Goal: Task Accomplishment & Management: Complete application form

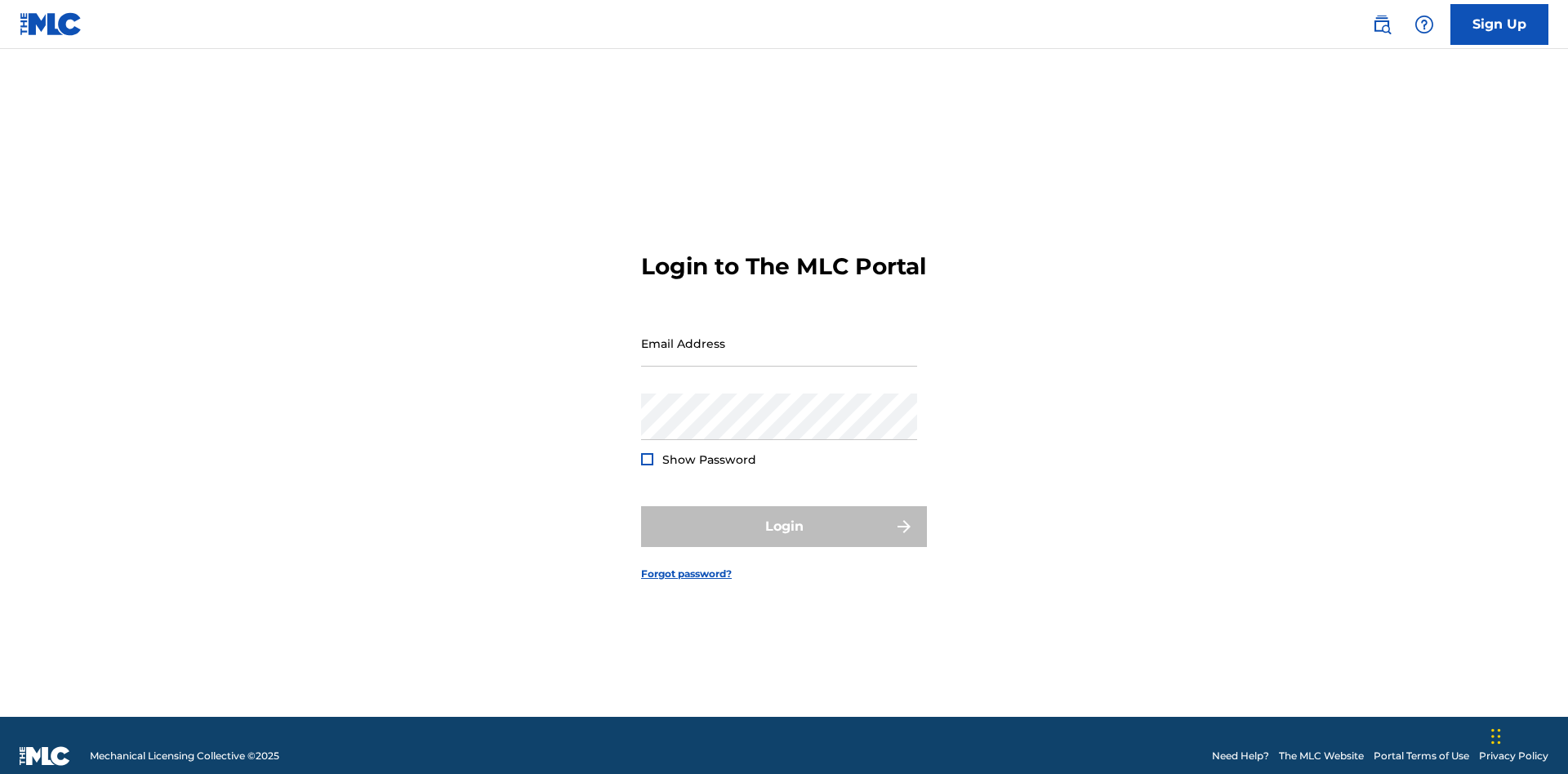
scroll to position [21, 0]
click at [779, 336] on input "Email Address" at bounding box center [779, 343] width 276 height 46
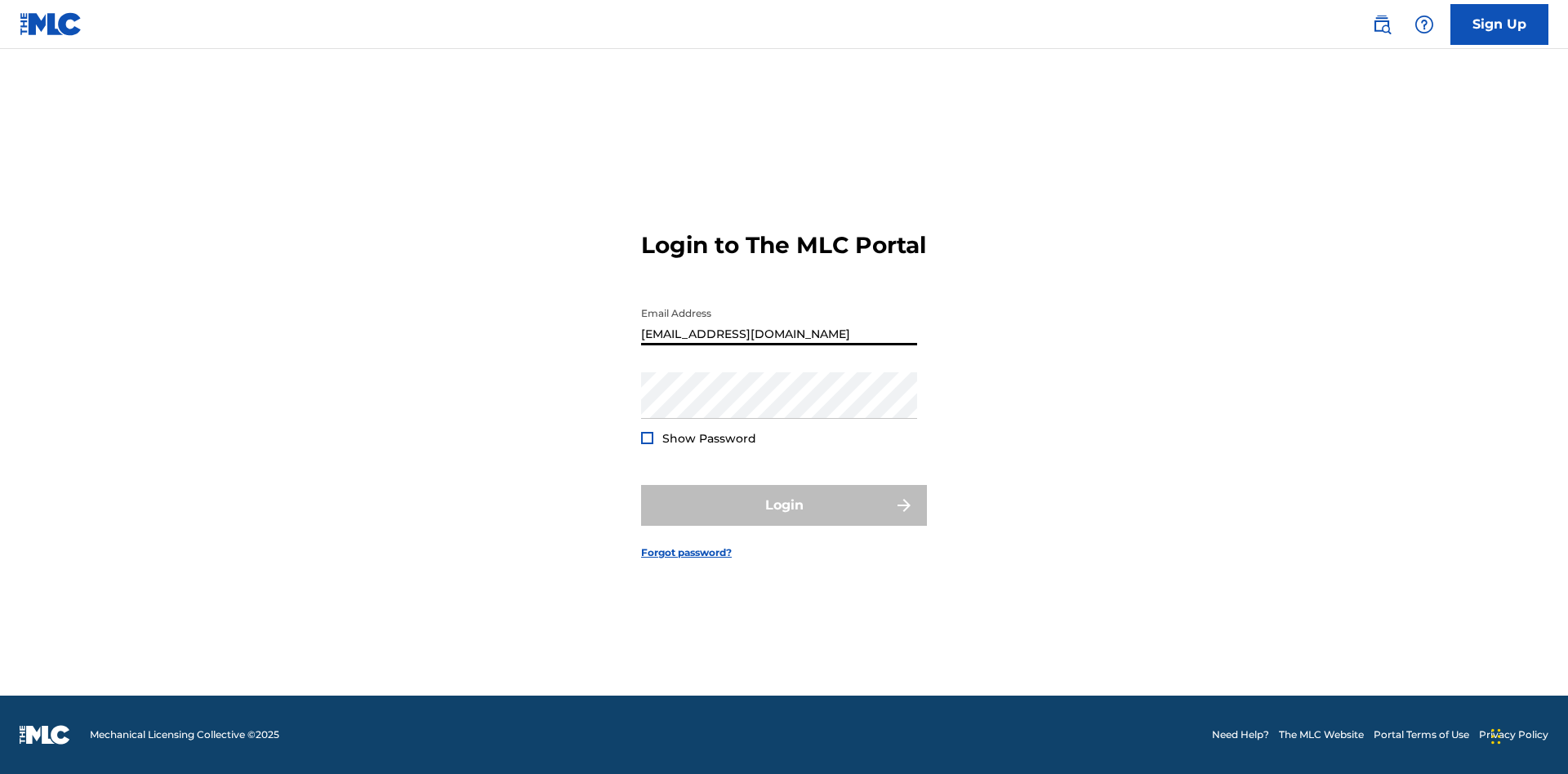
type input "Duke.McTesterson@gmail.com"
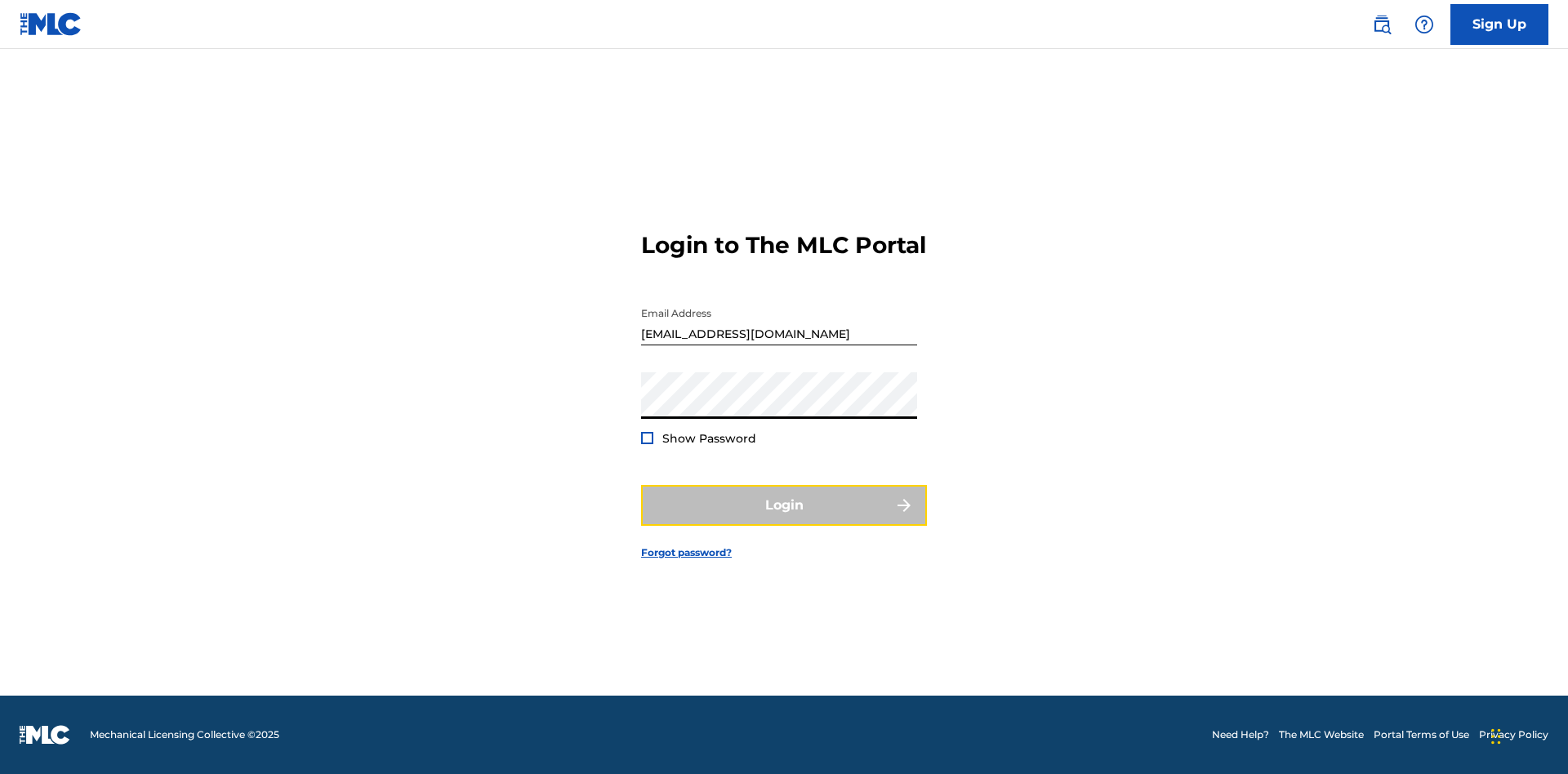
click at [784, 519] on button "Login" at bounding box center [784, 506] width 286 height 41
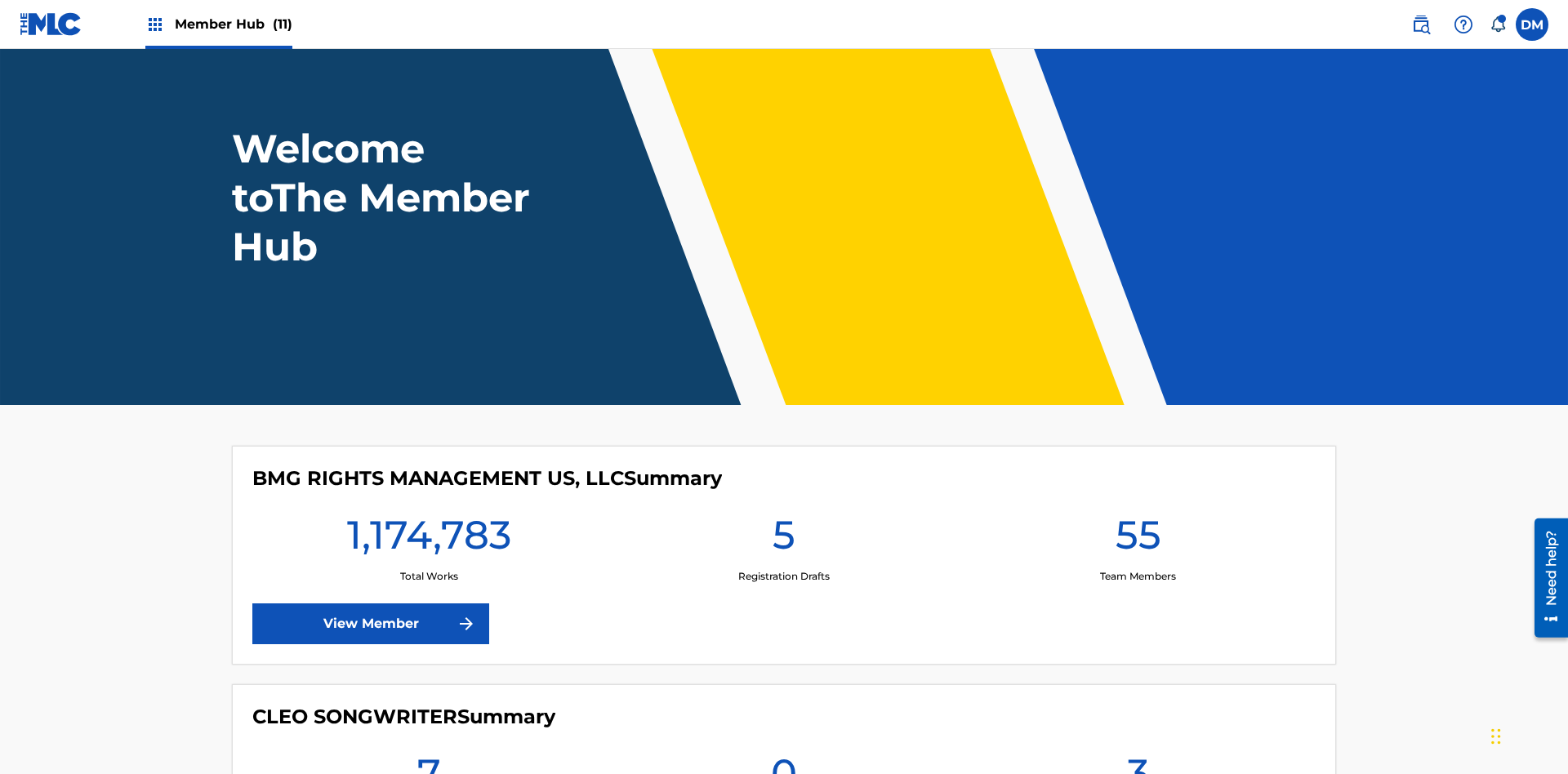
click at [233, 24] on span "Member Hub (11)" at bounding box center [233, 24] width 117 height 18
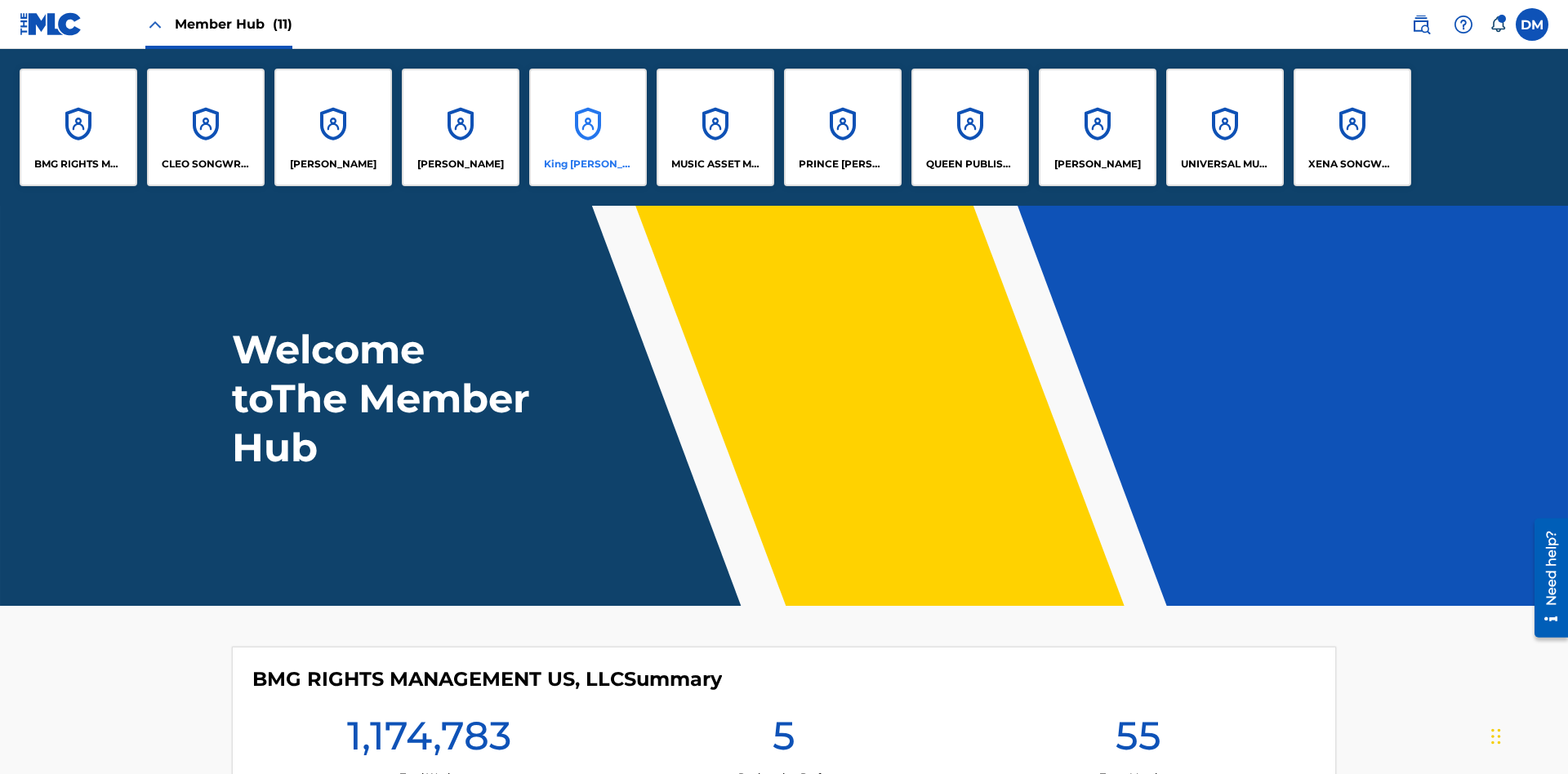
click at [587, 164] on p "King McTesterson" at bounding box center [589, 164] width 89 height 15
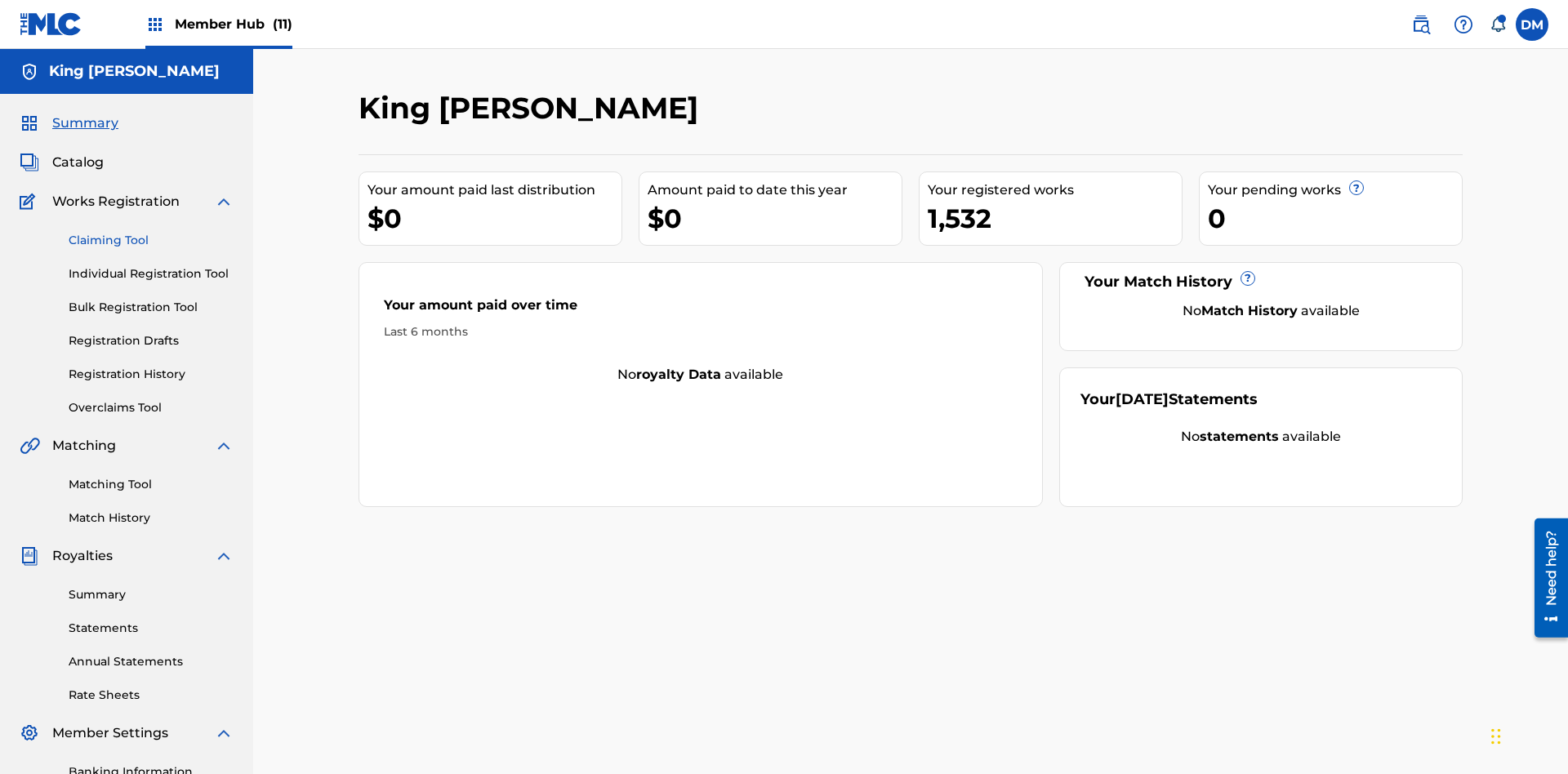
click at [151, 232] on link "Claiming Tool" at bounding box center [150, 241] width 165 height 17
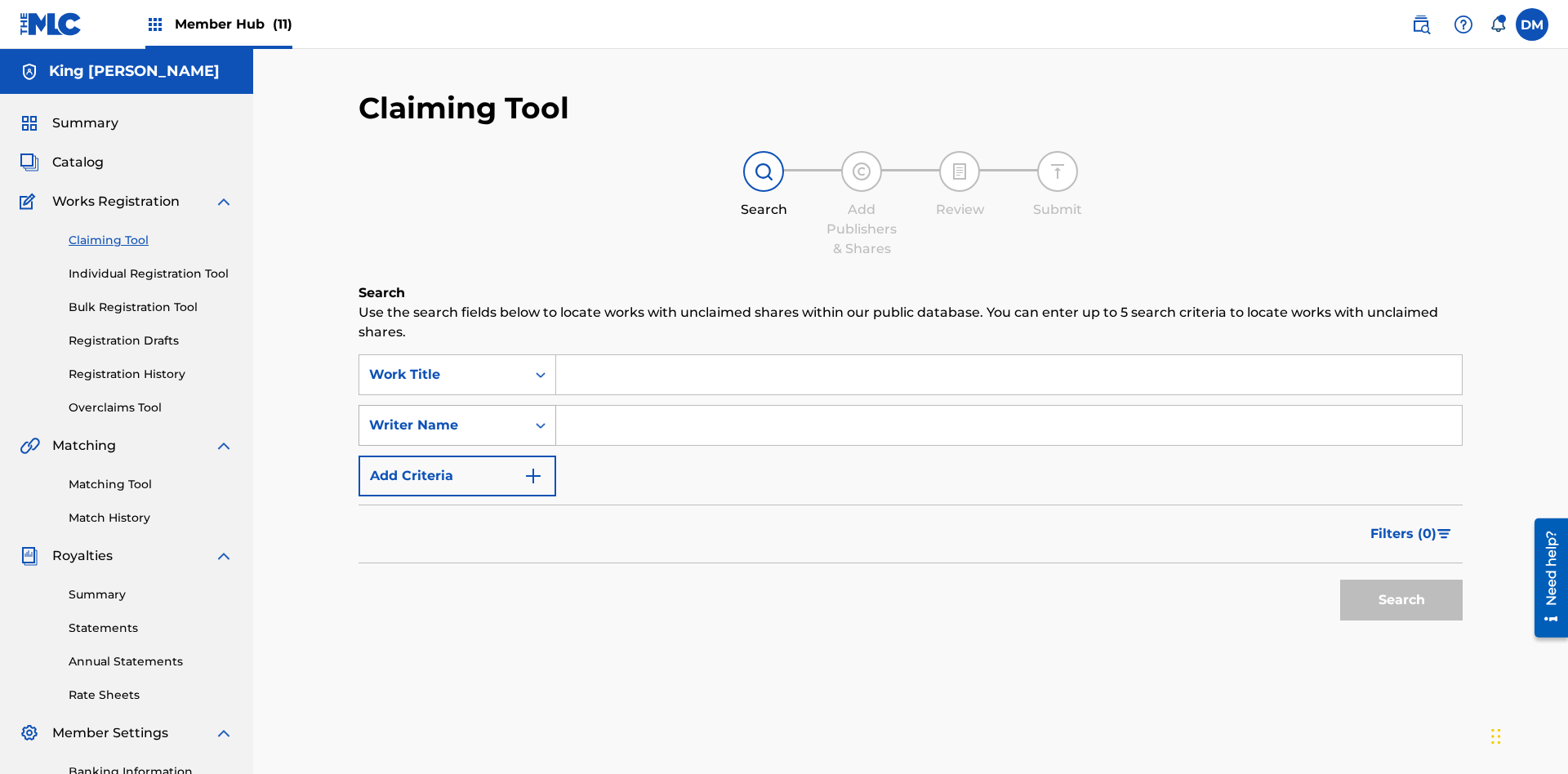
click at [443, 415] on div "Writer Name" at bounding box center [443, 425] width 147 height 19
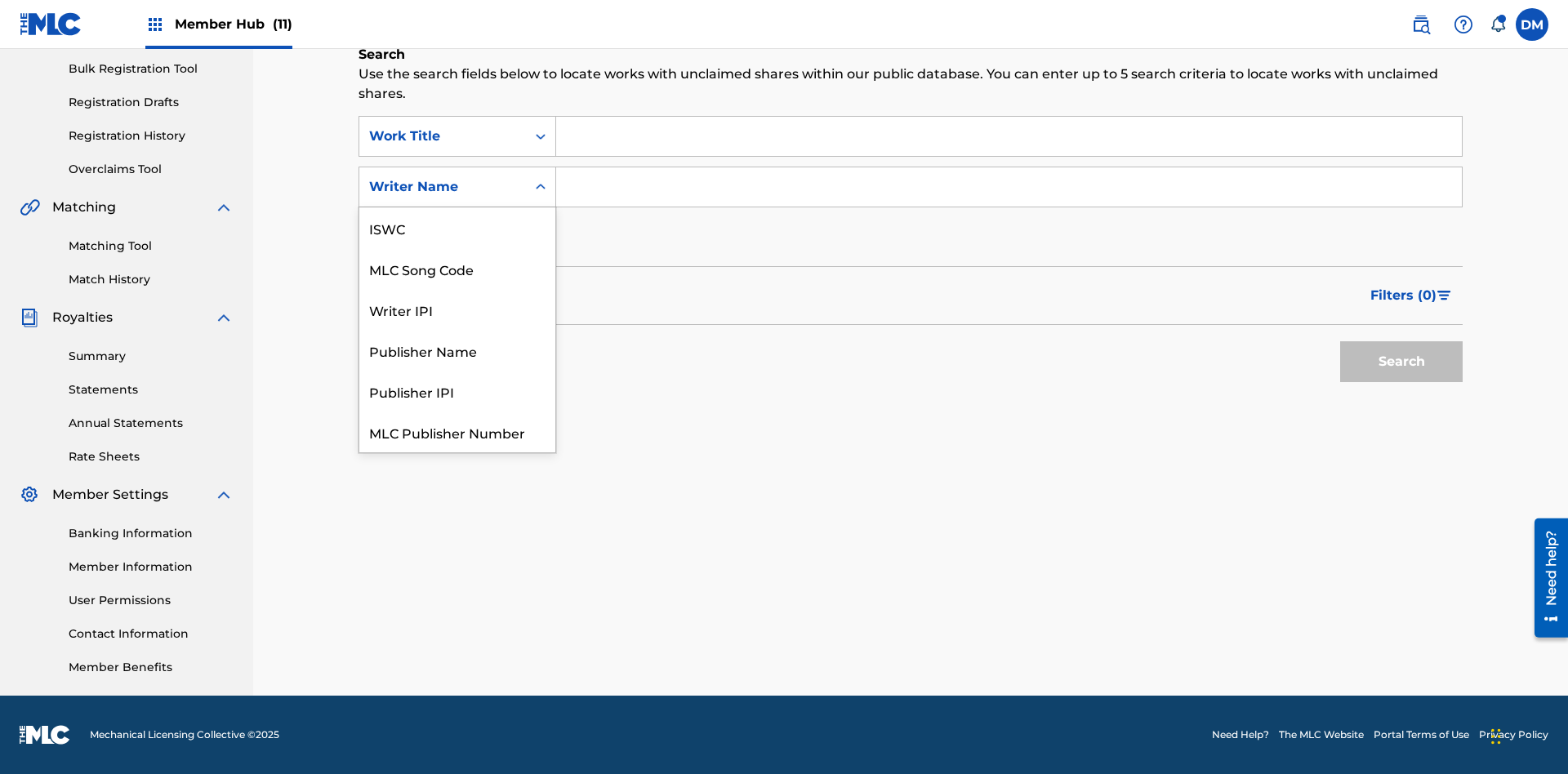
scroll to position [41, 0]
click at [457, 227] on div "MLC Song Code" at bounding box center [457, 227] width 196 height 41
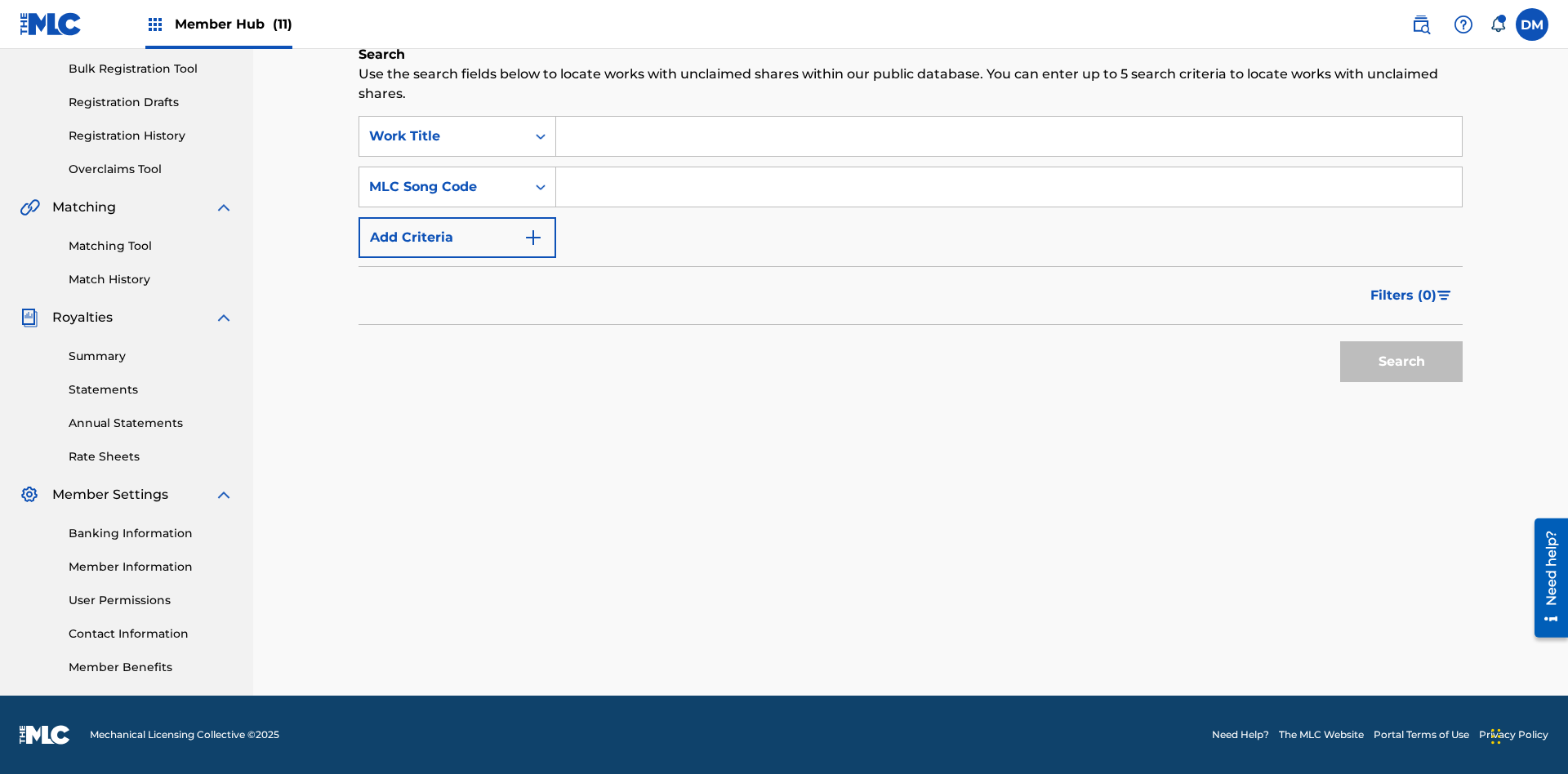
click at [1008, 136] on input "Search Form" at bounding box center [1008, 136] width 905 height 39
type input "NON-OWNED WORK TO CLAIM"
click at [1008, 187] on input "Search Form" at bounding box center [1008, 186] width 905 height 39
type input "RB0ZQR"
click at [1401, 362] on button "Search" at bounding box center [1401, 361] width 122 height 41
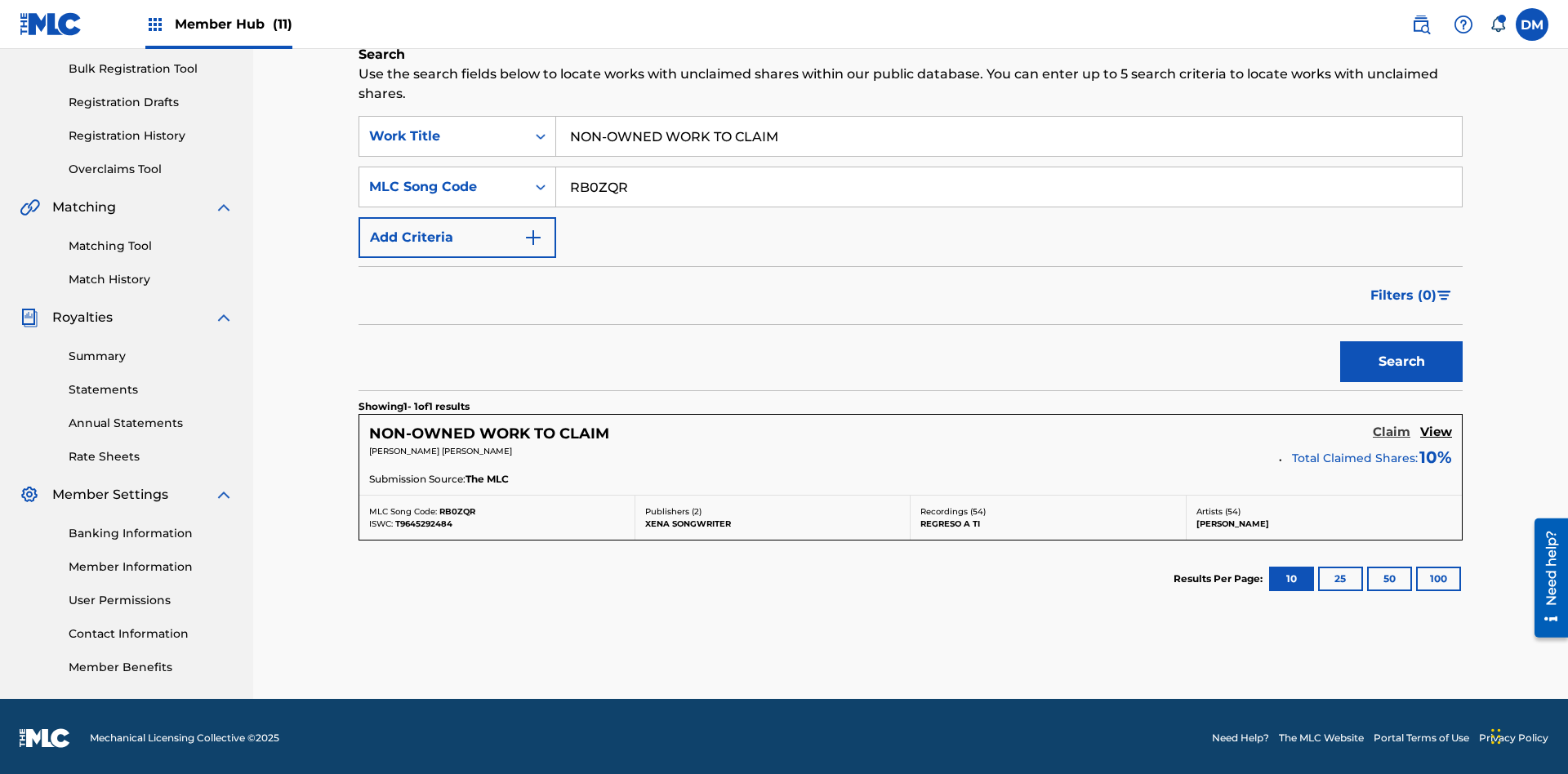
click at [1391, 429] on h5 "Claim" at bounding box center [1390, 433] width 38 height 16
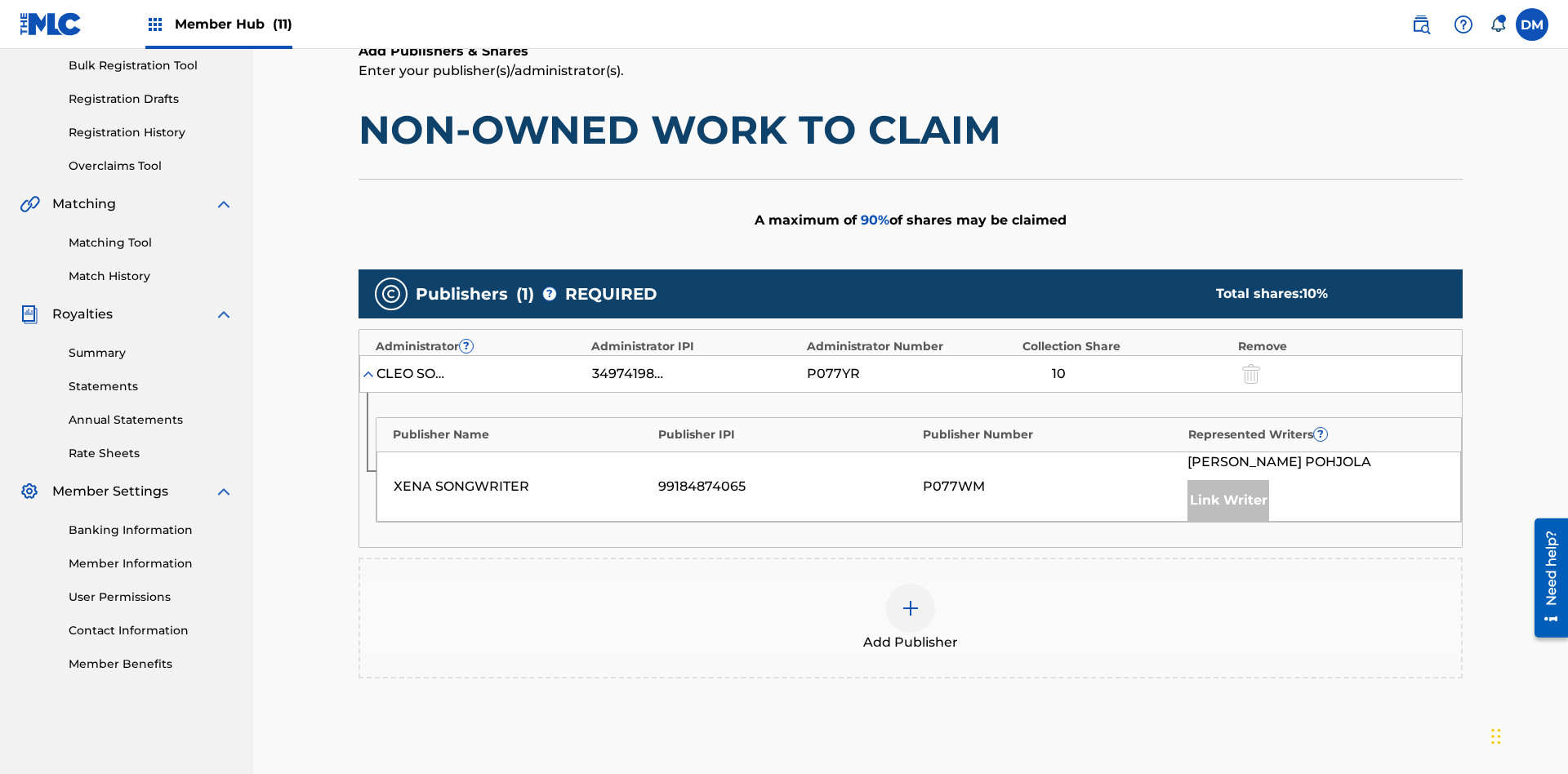
scroll to position [410, 0]
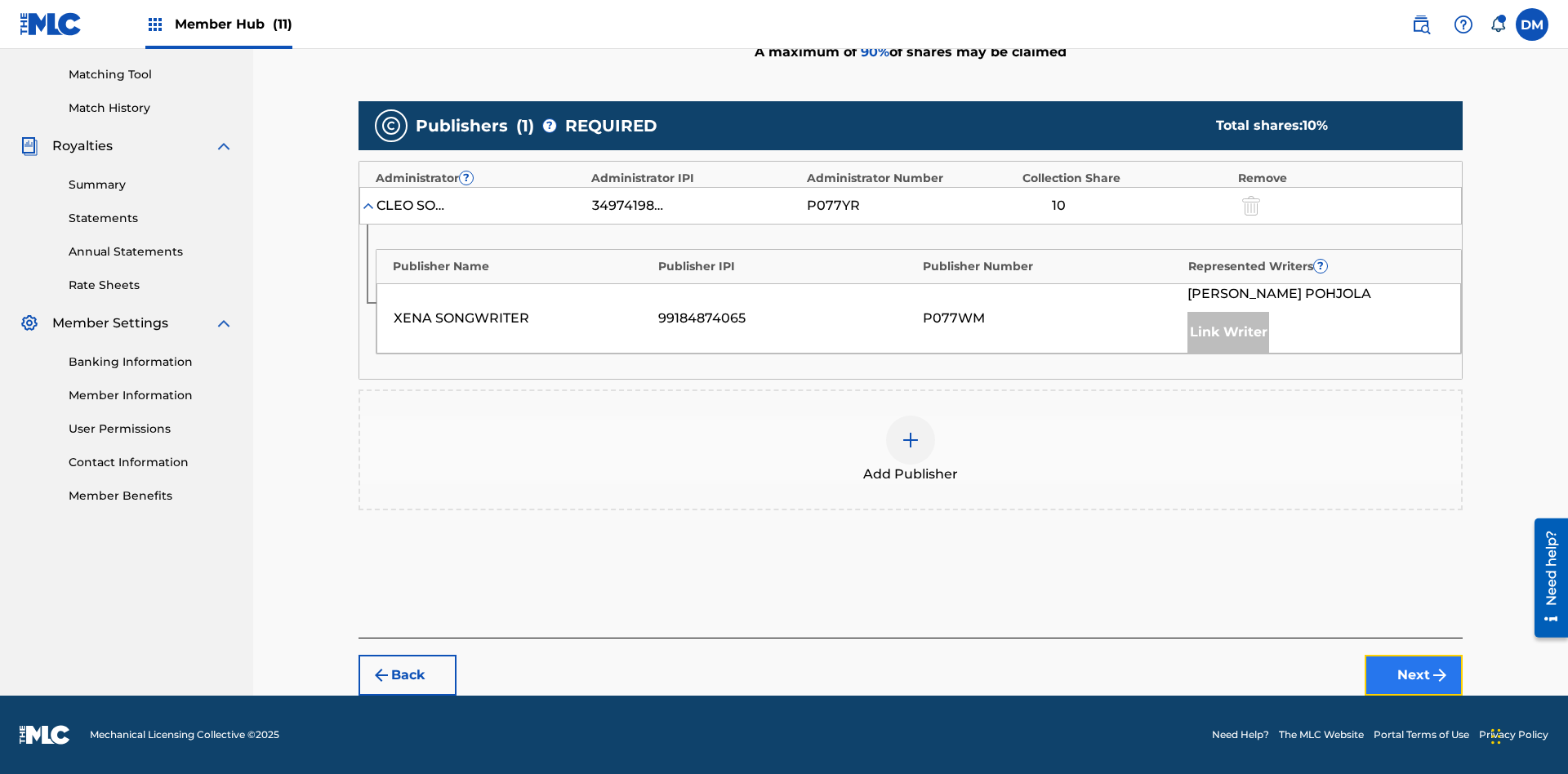
click at [1413, 675] on button "Next" at bounding box center [1413, 675] width 98 height 41
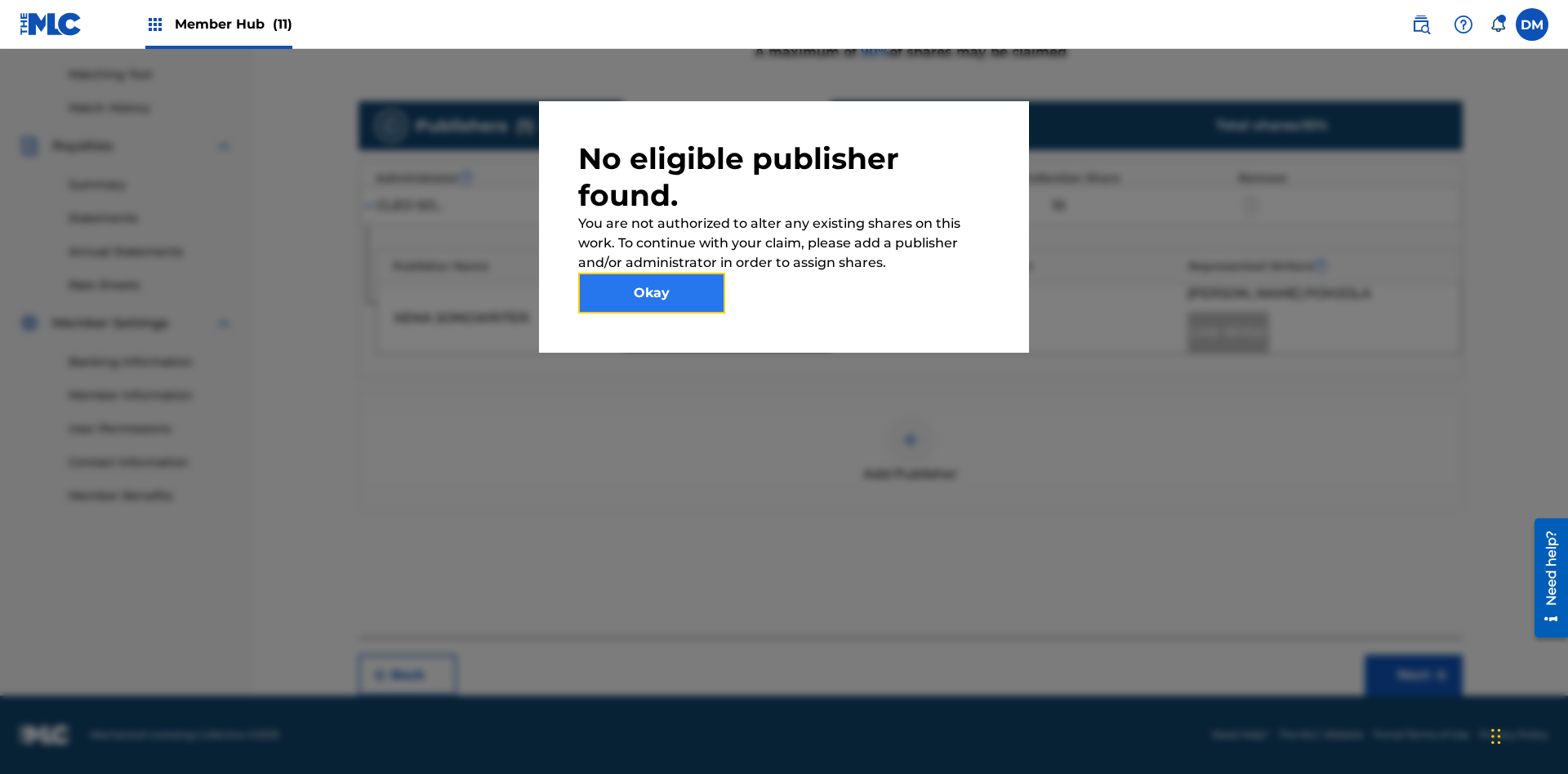
click at [652, 293] on button "Okay" at bounding box center [652, 293] width 147 height 41
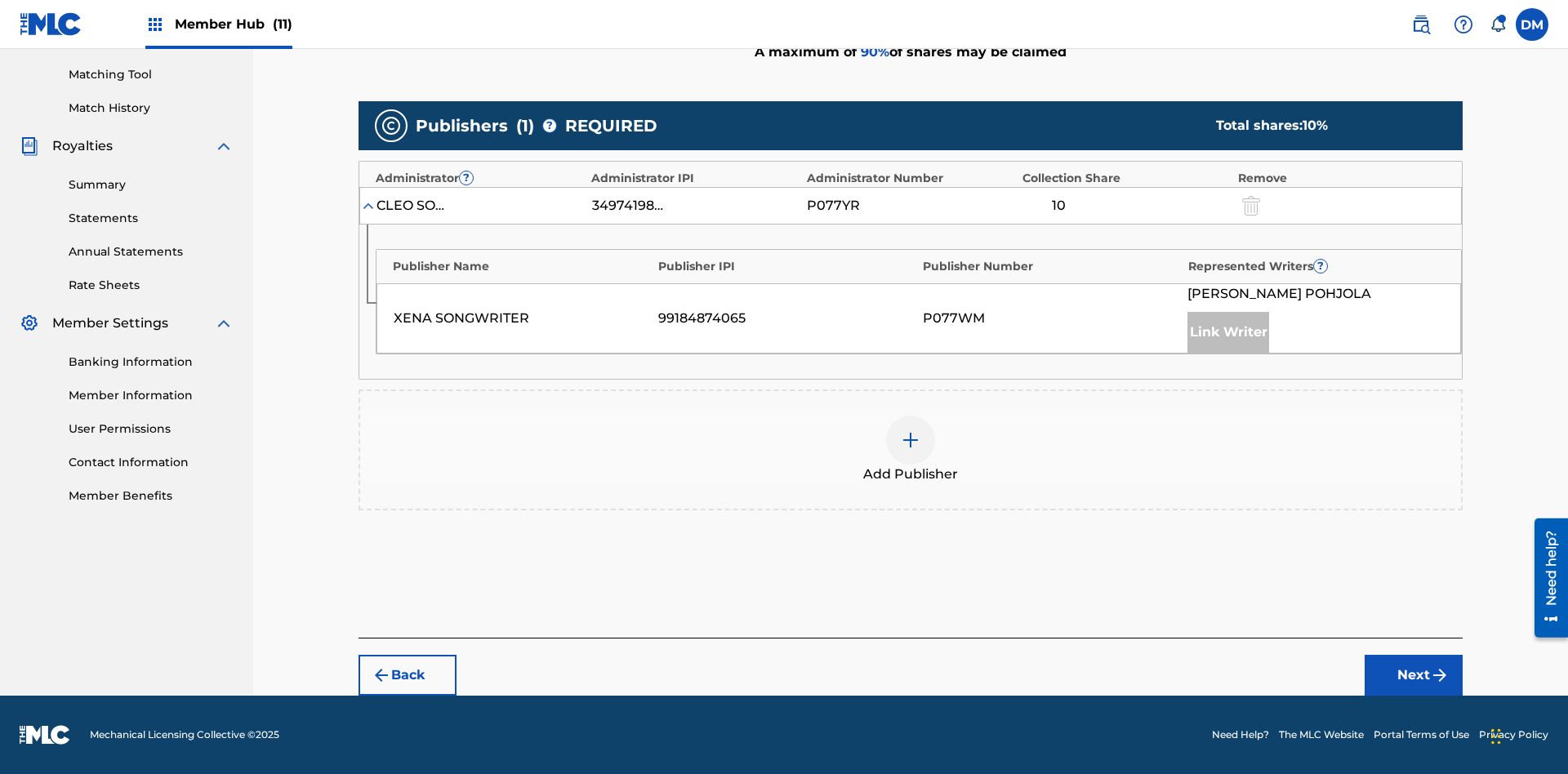
click at [910, 440] on img at bounding box center [910, 440] width 19 height 19
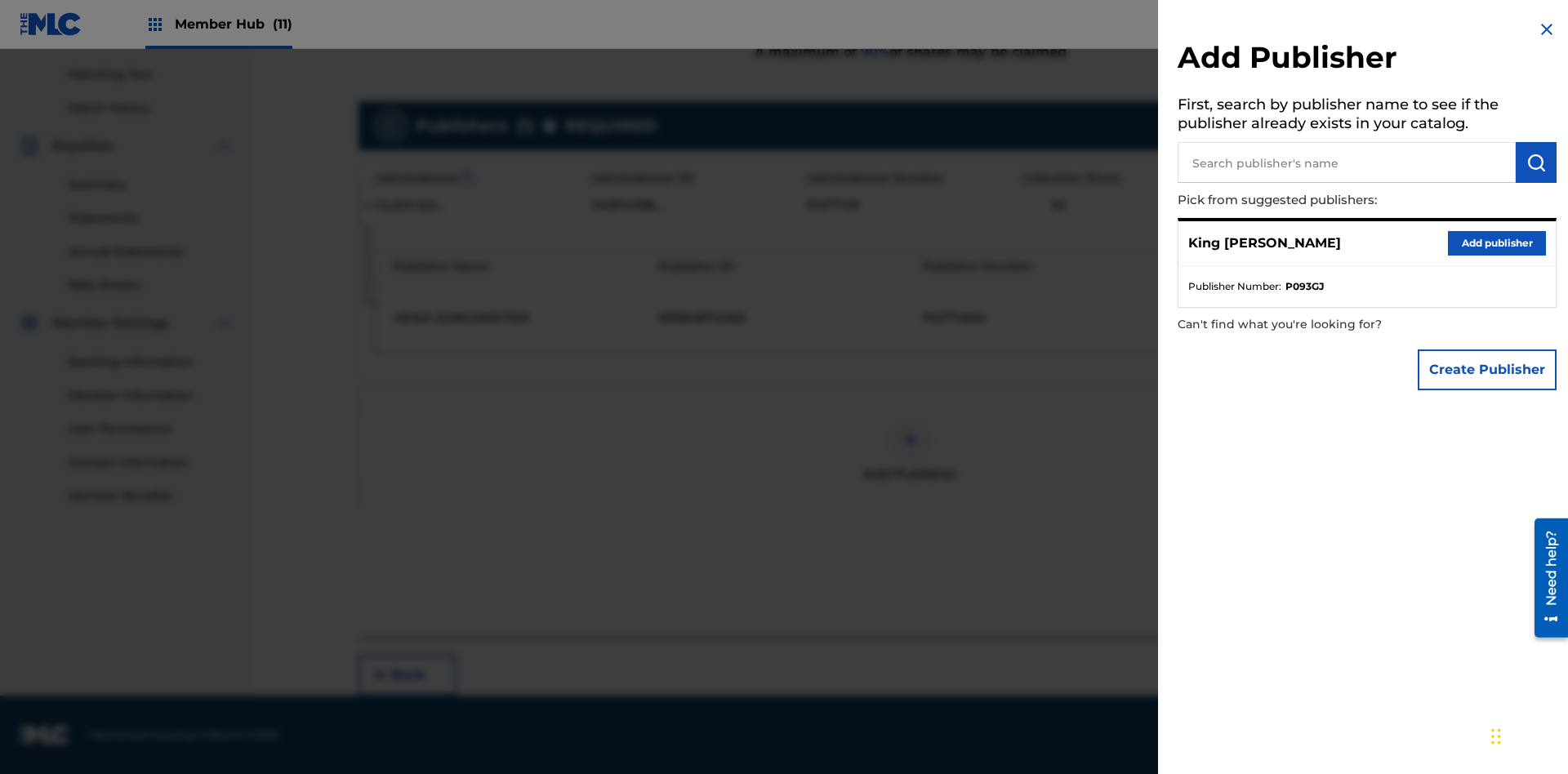
click at [1347, 163] on input "text" at bounding box center [1346, 162] width 338 height 41
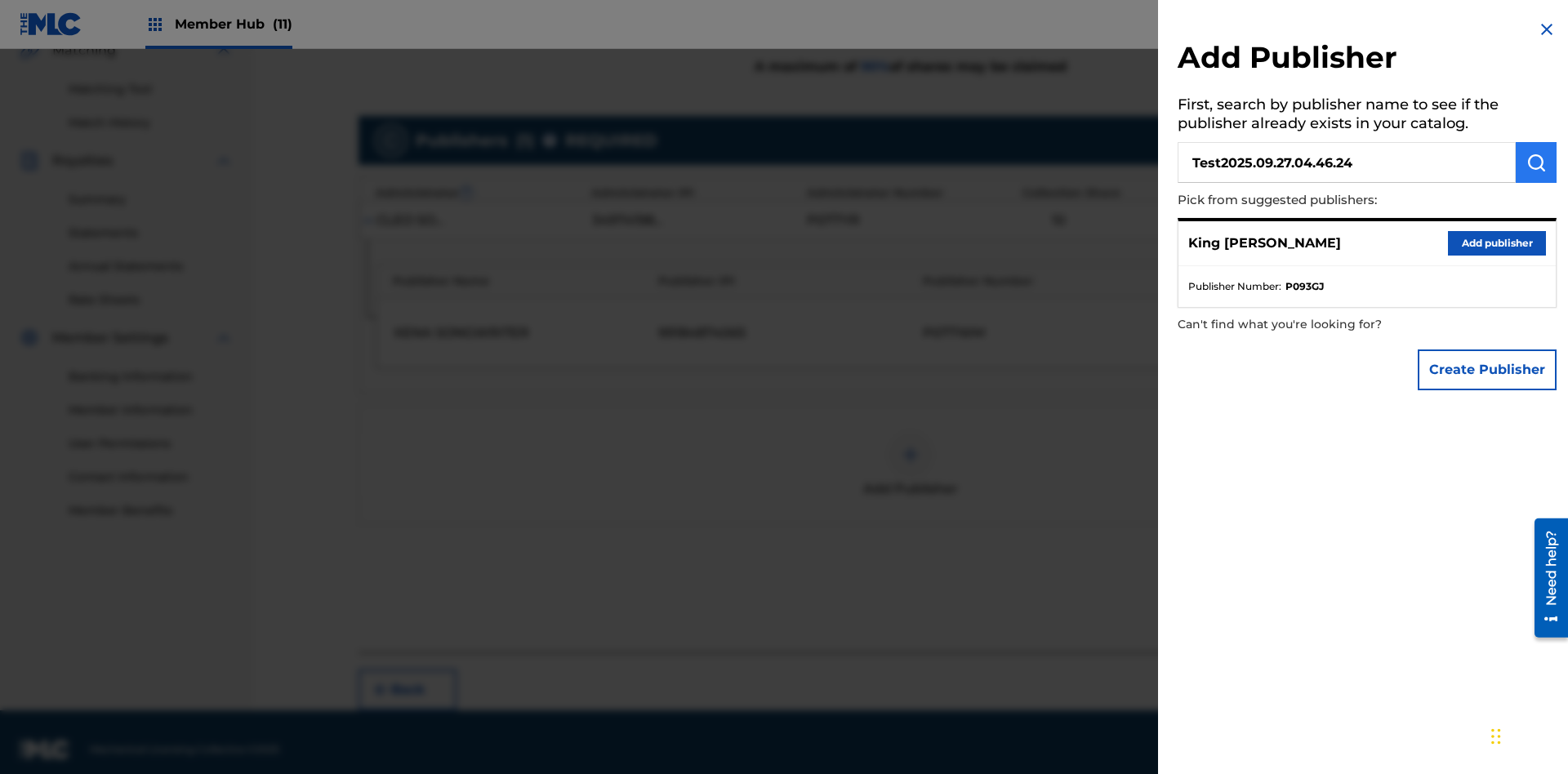
type input "Test2025.09.27.04.46.24"
click at [1536, 163] on img "submit" at bounding box center [1536, 163] width 19 height 19
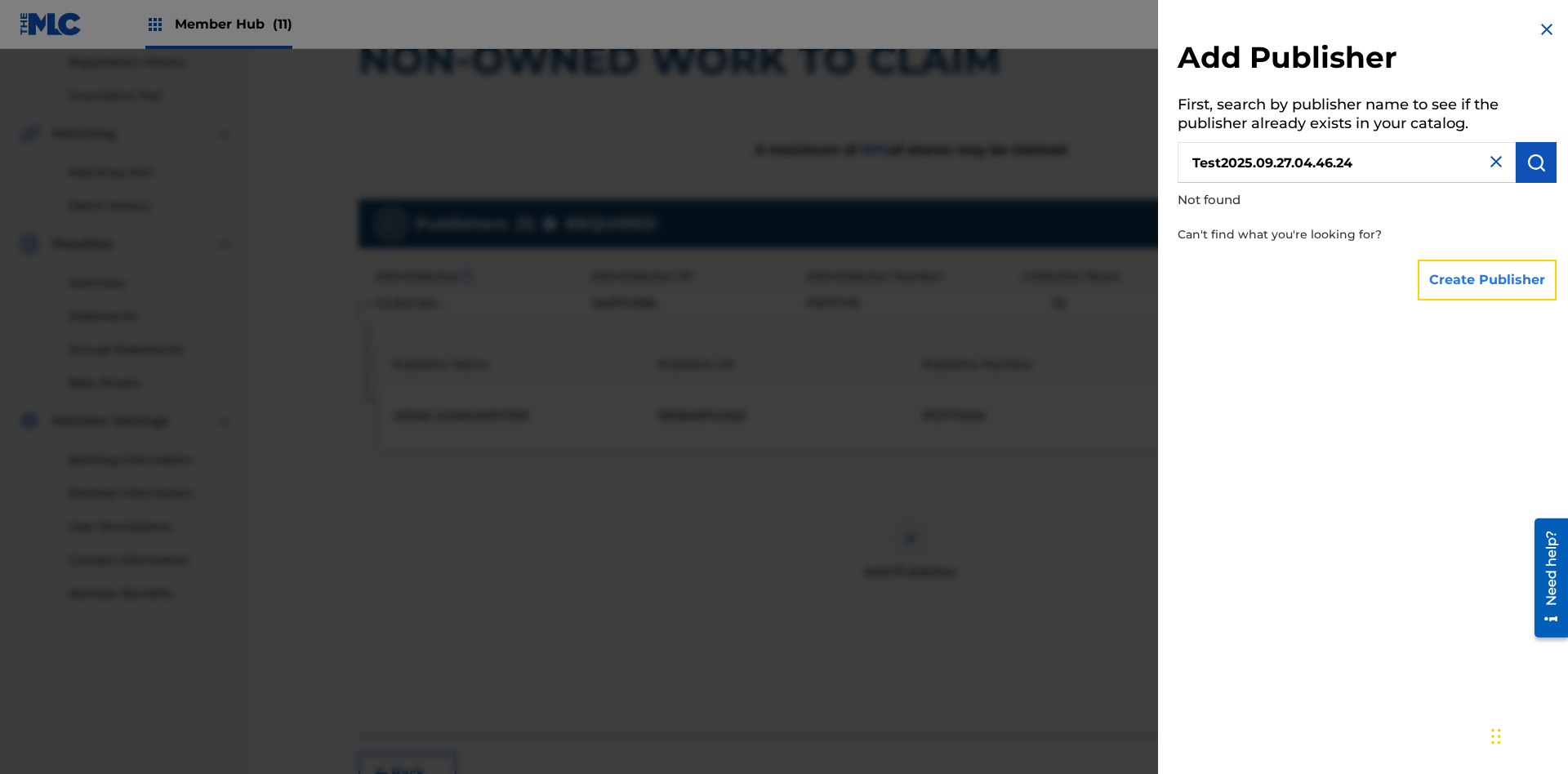
click at [1488, 279] on button "Create Publisher" at bounding box center [1487, 280] width 139 height 41
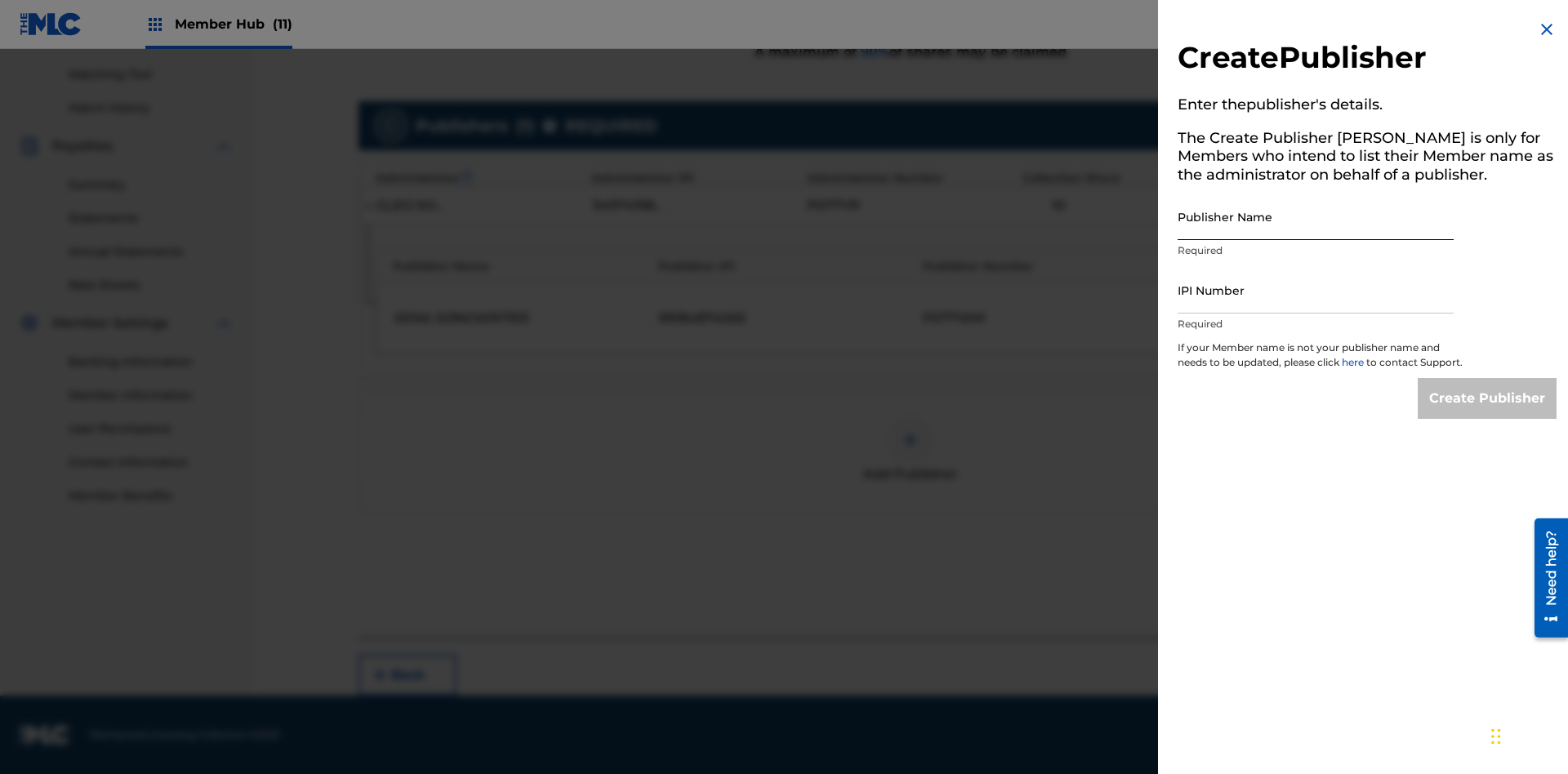
click at [1315, 216] on input "Publisher Name" at bounding box center [1315, 216] width 276 height 46
type input "Test2025.09.27.04.46.28"
click at [1315, 289] on input "IPI Number" at bounding box center [1315, 289] width 276 height 46
type input "00595839777"
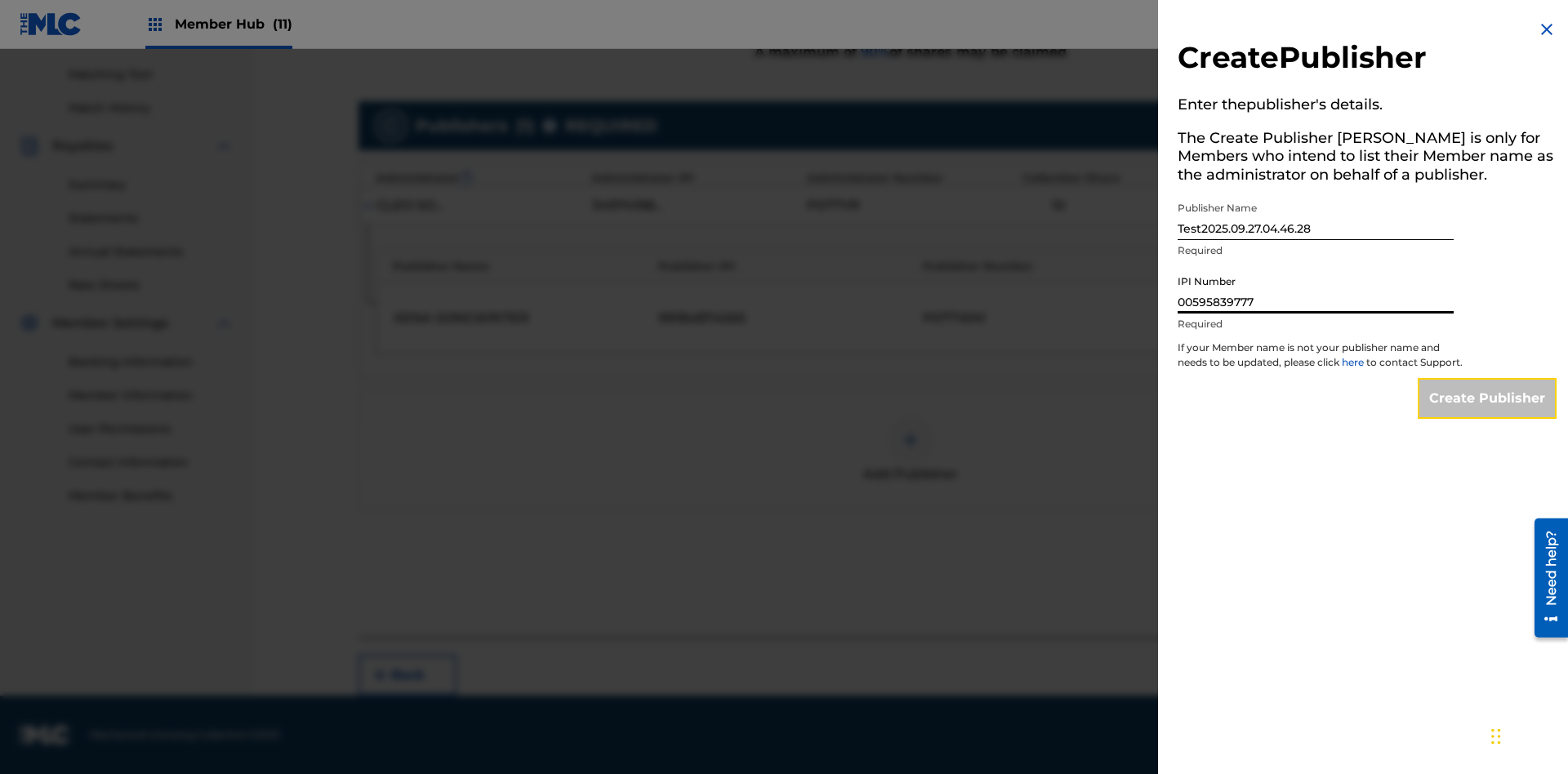
click at [1488, 413] on input "Create Publisher" at bounding box center [1487, 398] width 139 height 41
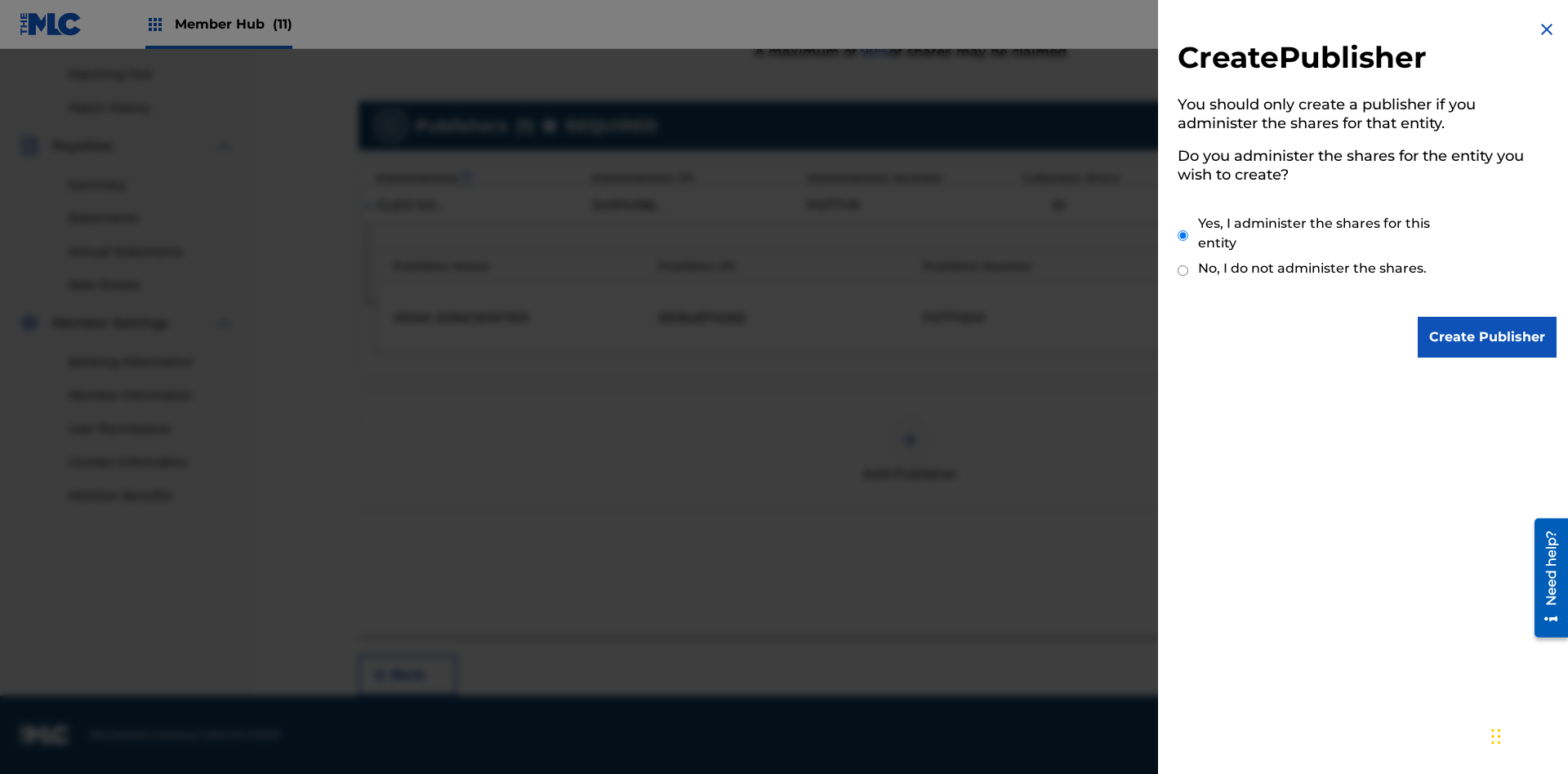
click at [1183, 235] on input "Yes, I administer the shares for this entity" at bounding box center [1182, 235] width 10 height 35
click at [1488, 338] on input "Create Publisher" at bounding box center [1487, 337] width 139 height 41
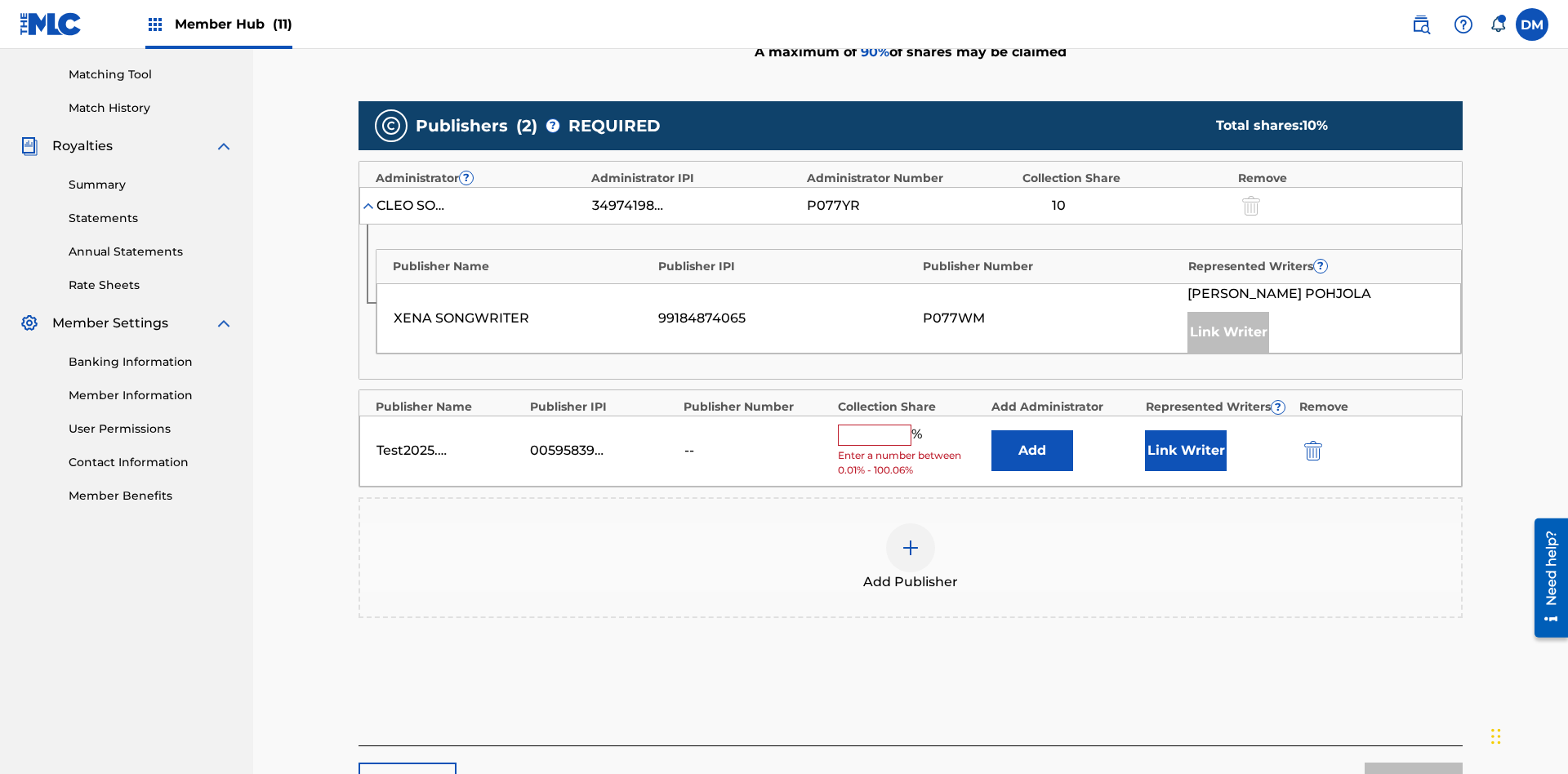
scroll to position [506, 0]
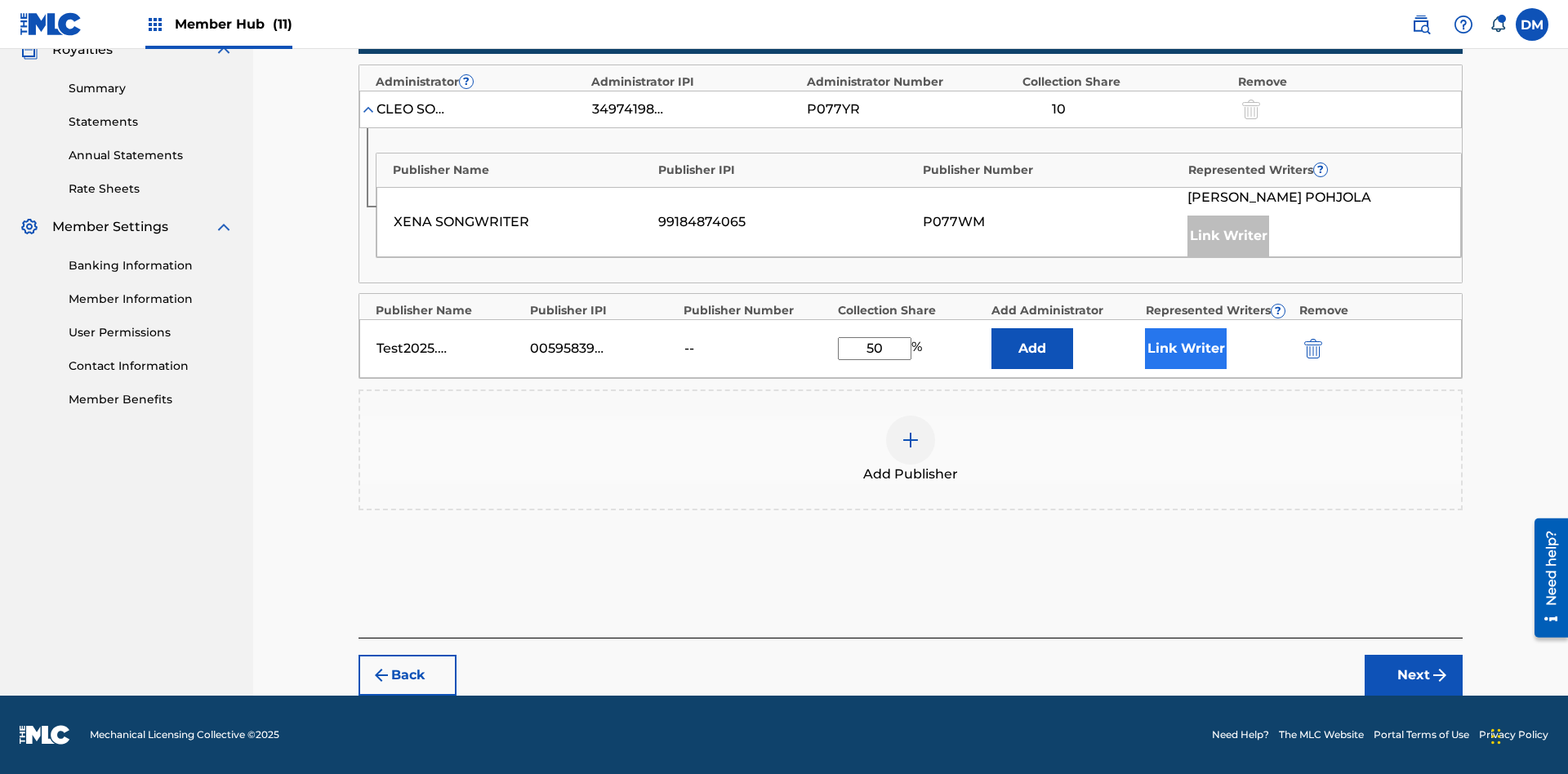
type input "50"
click at [1186, 349] on button "Link Writer" at bounding box center [1185, 348] width 81 height 41
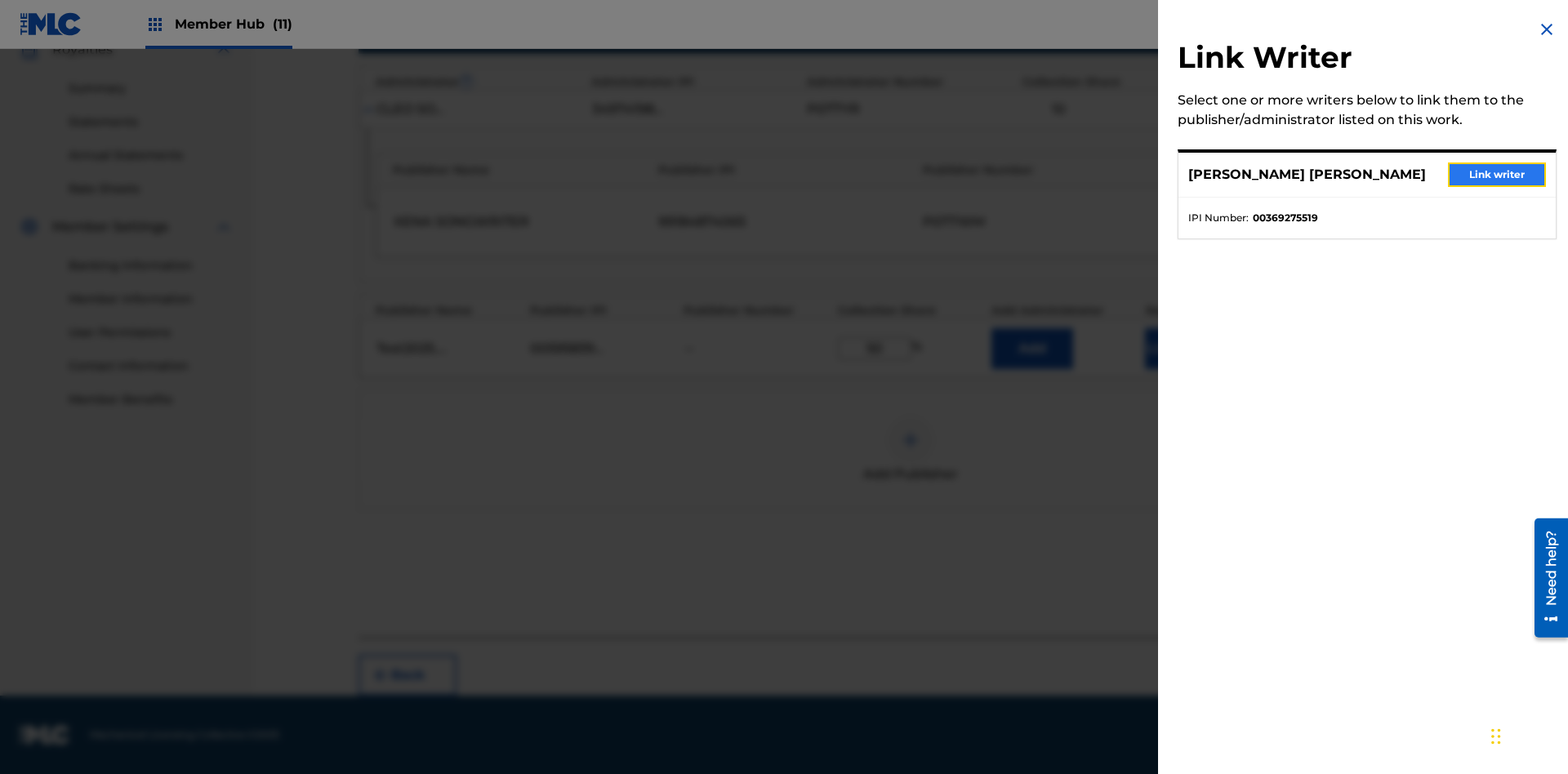
click at [1496, 175] on button "Link writer" at bounding box center [1496, 175] width 98 height 24
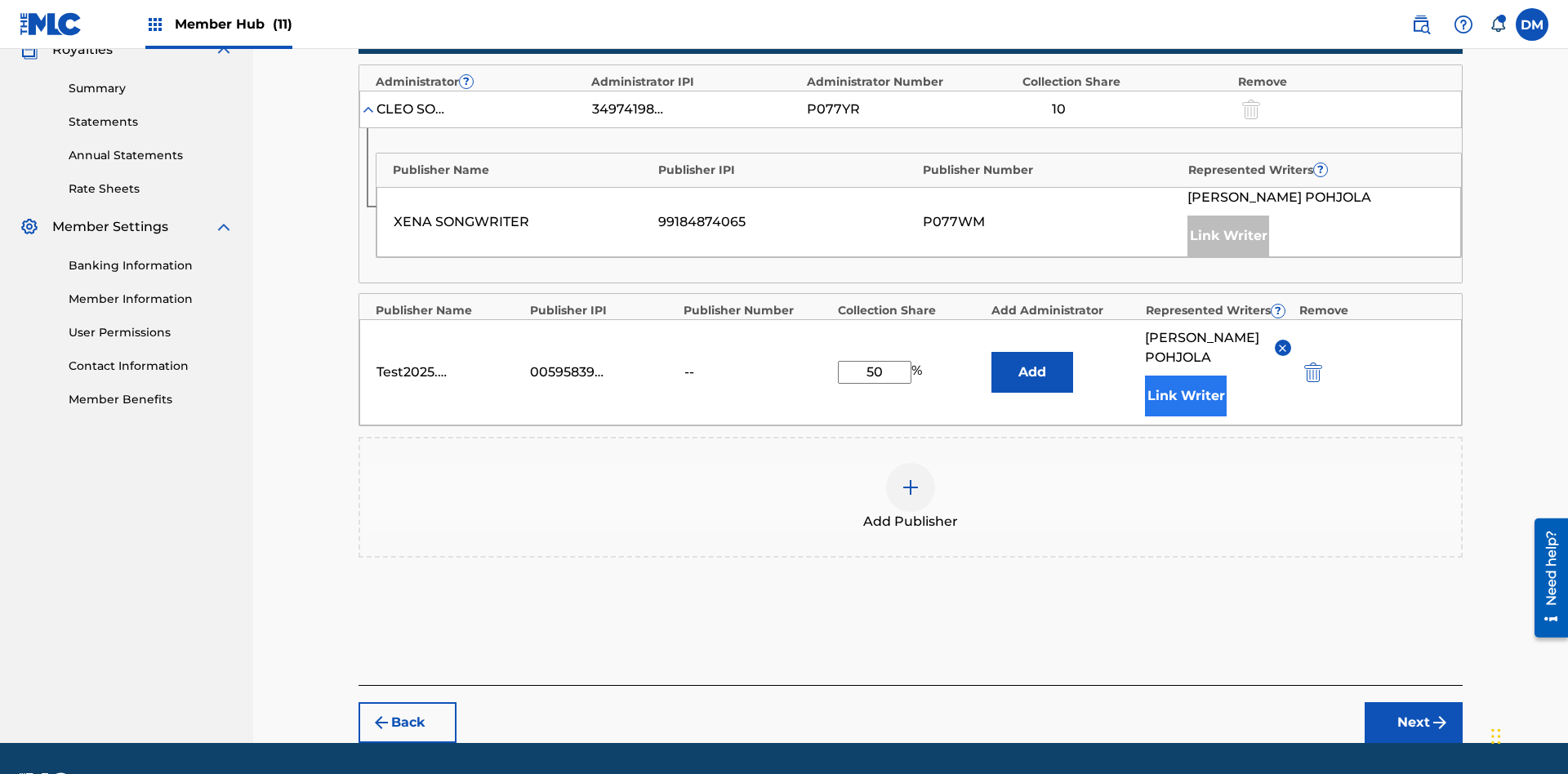
click at [1186, 375] on button "Link Writer" at bounding box center [1185, 395] width 81 height 41
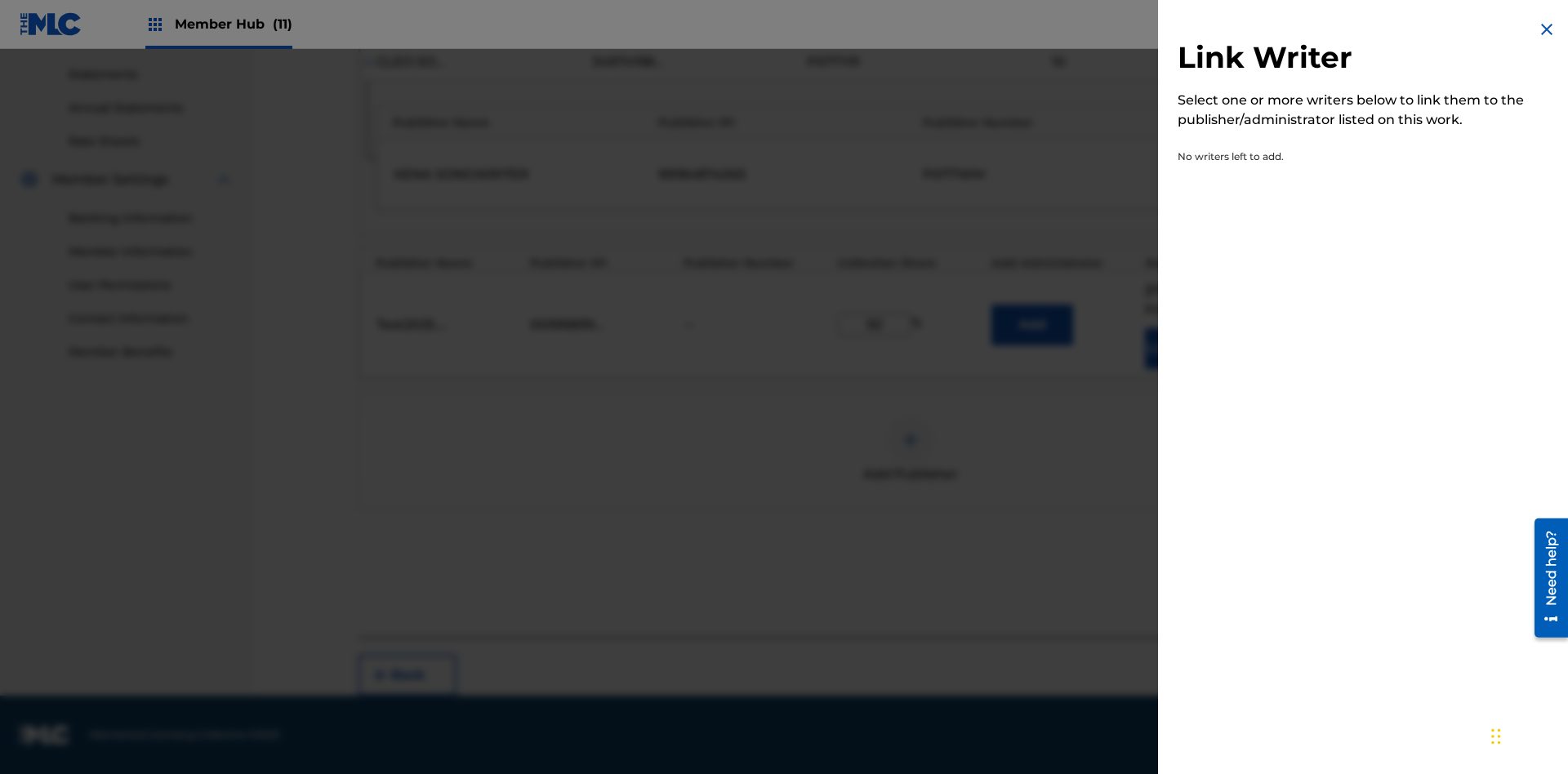
click at [1546, 30] on img at bounding box center [1546, 29] width 19 height 19
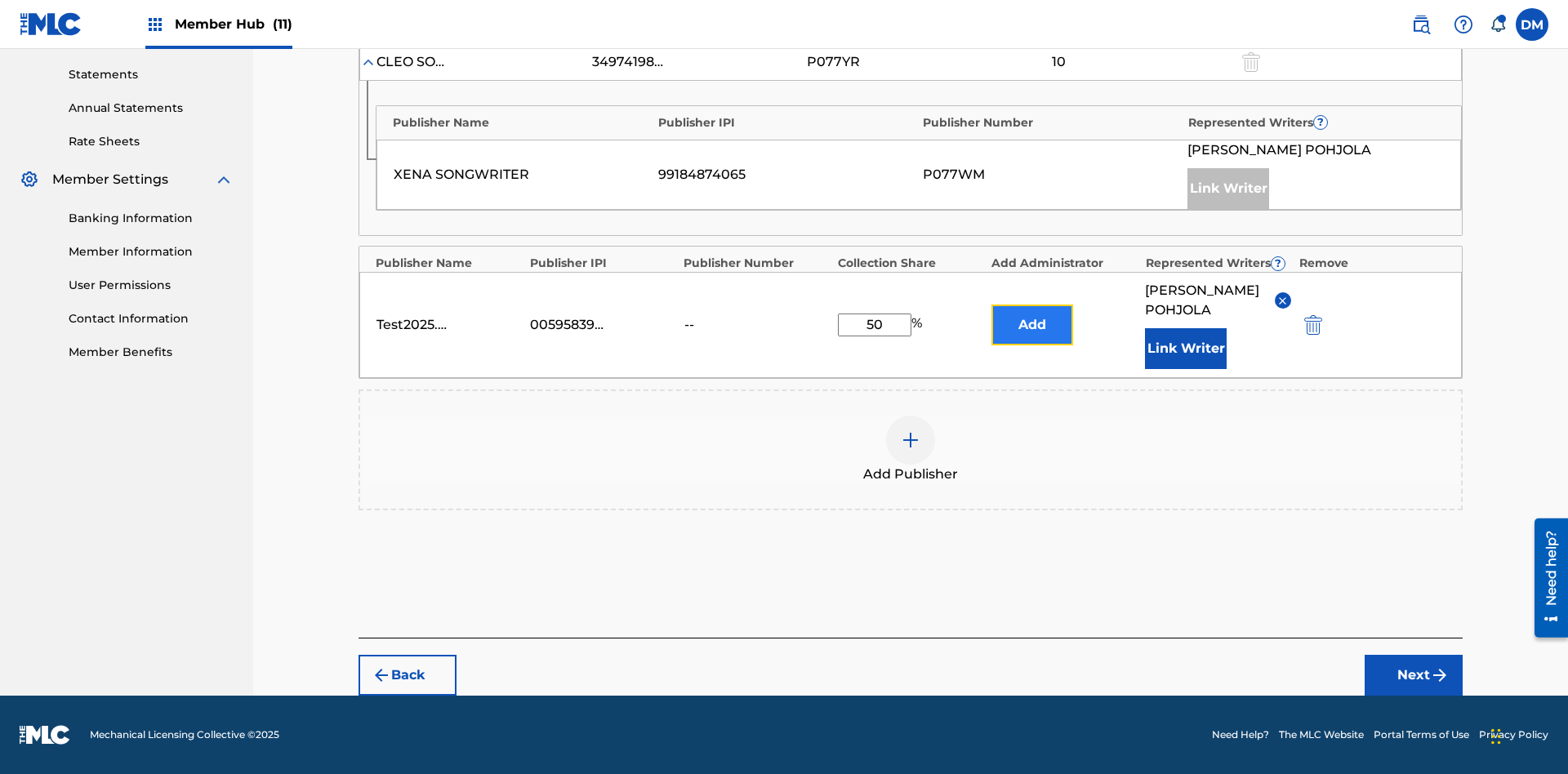
click at [1032, 315] on button "Add" at bounding box center [1031, 324] width 81 height 41
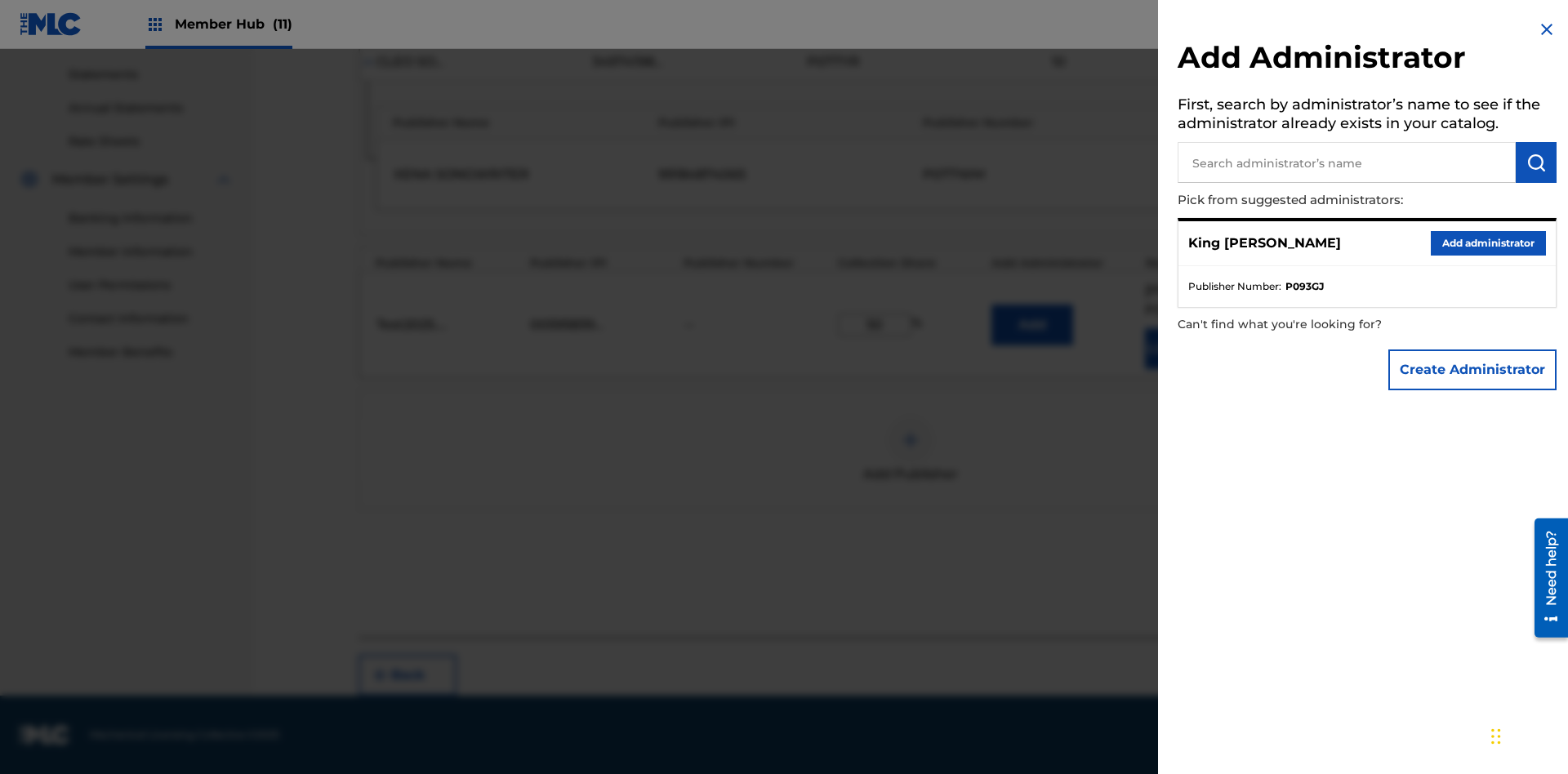
click at [1347, 163] on input "text" at bounding box center [1346, 162] width 338 height 41
type input "Test2025.09.27.04.46.47"
click at [1536, 163] on img "submit" at bounding box center [1536, 163] width 19 height 19
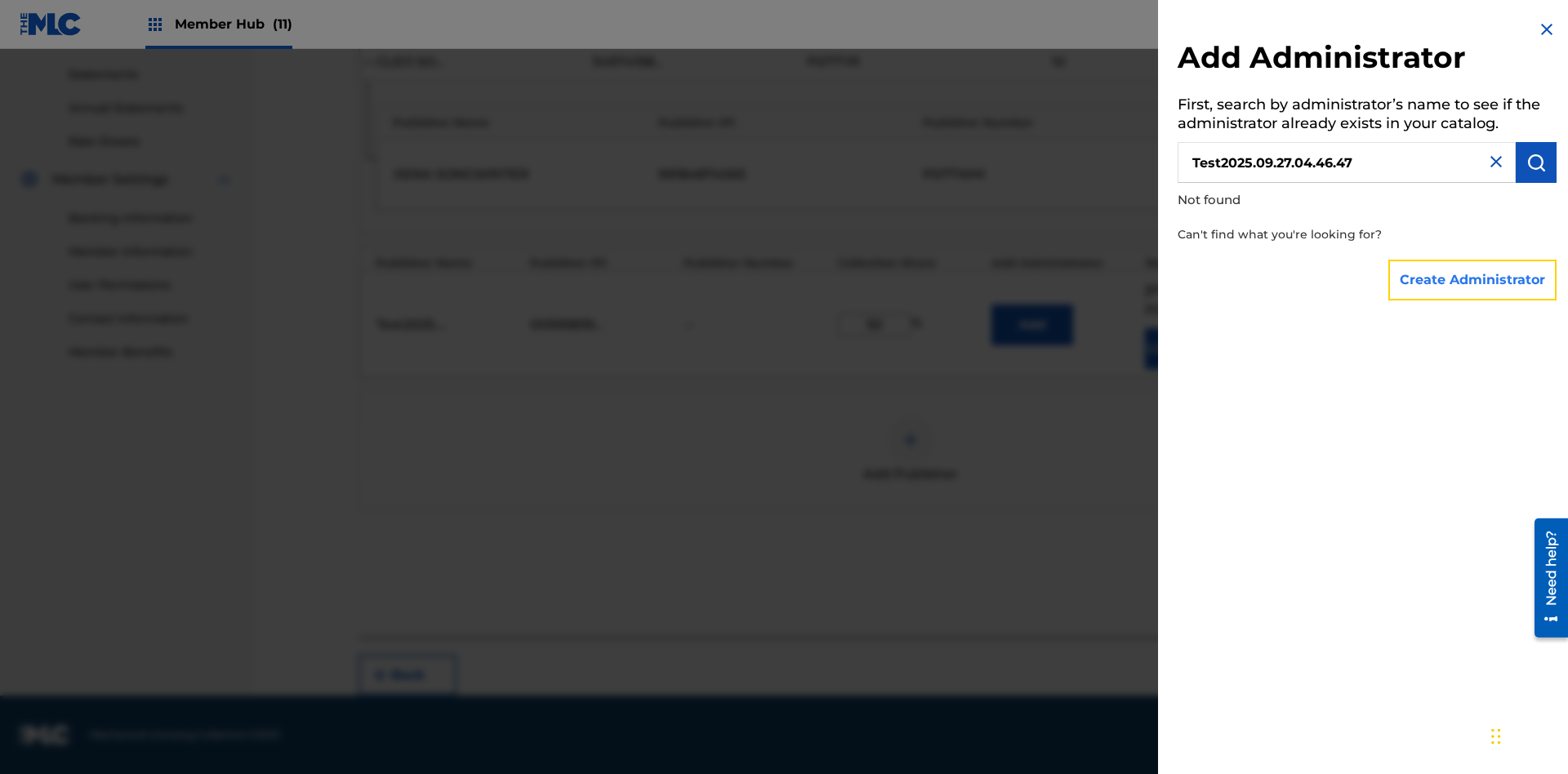
click at [1473, 279] on button "Create Administrator" at bounding box center [1472, 280] width 168 height 41
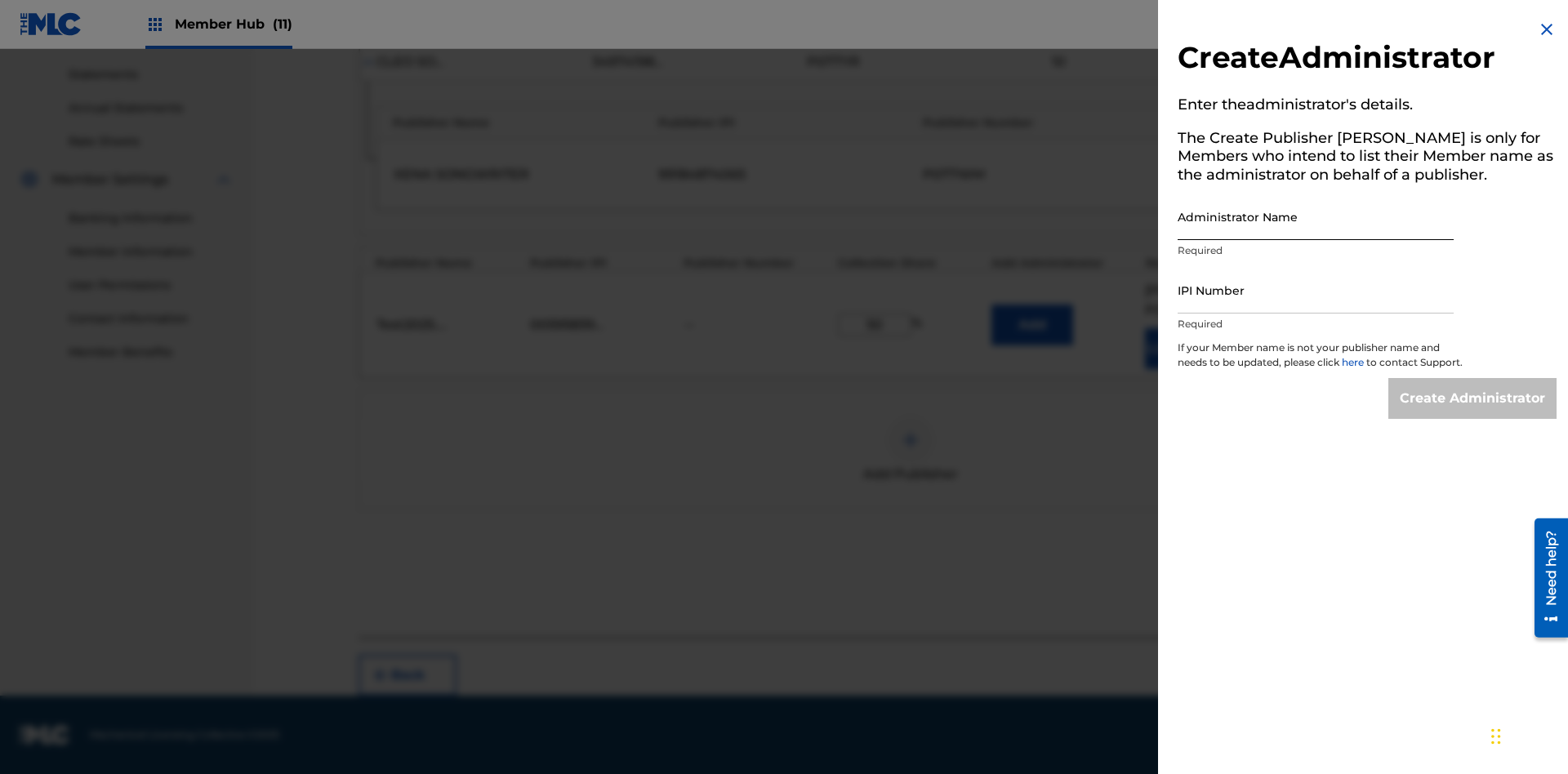
click at [1315, 216] on input "Administrator Name" at bounding box center [1315, 216] width 276 height 46
type input "Test2025.09.27.04.46.51"
click at [1315, 289] on input "IPI Number" at bounding box center [1315, 289] width 276 height 46
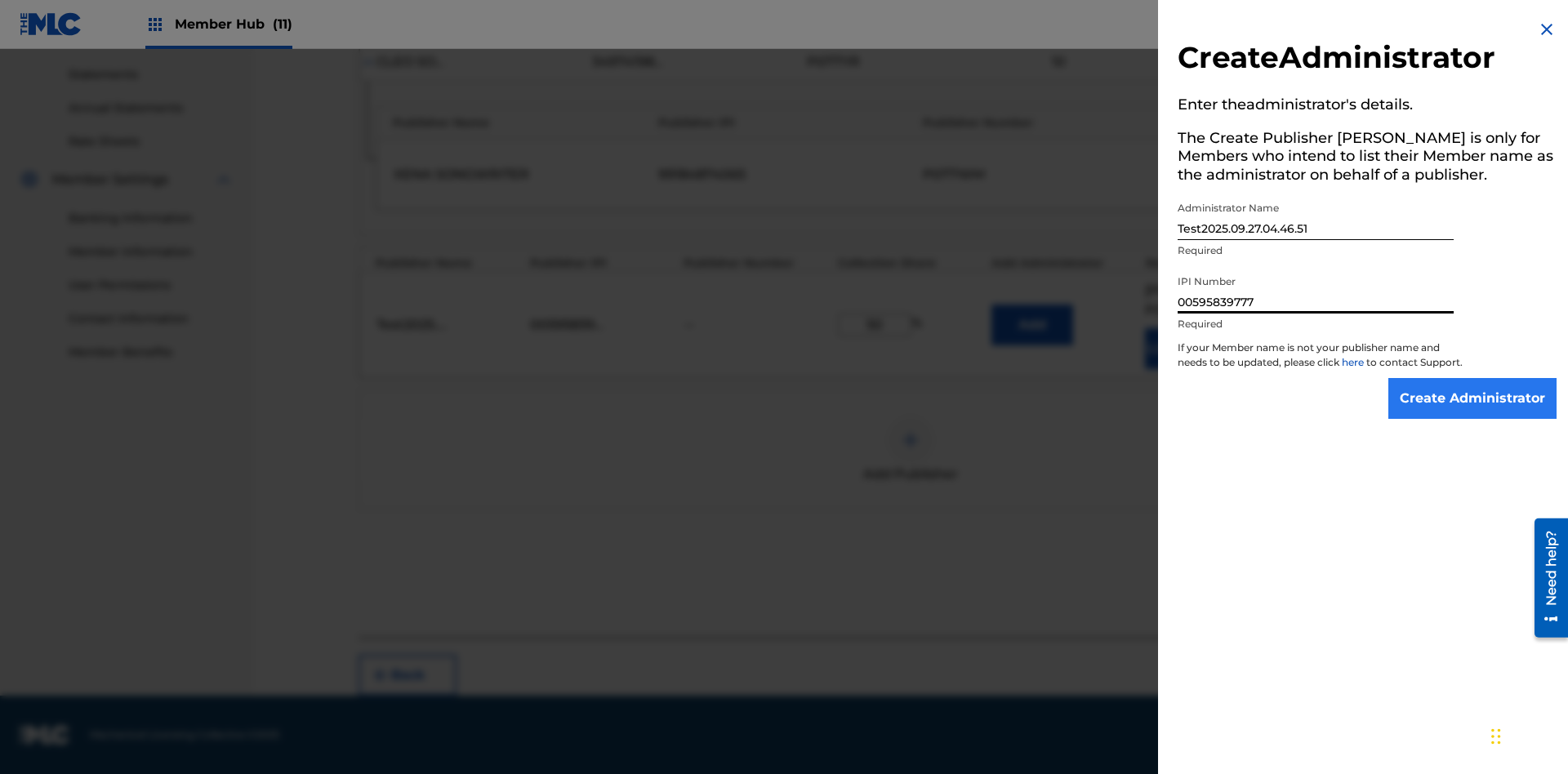
type input "00595839777"
click at [1473, 413] on input "Create Administrator" at bounding box center [1472, 398] width 168 height 41
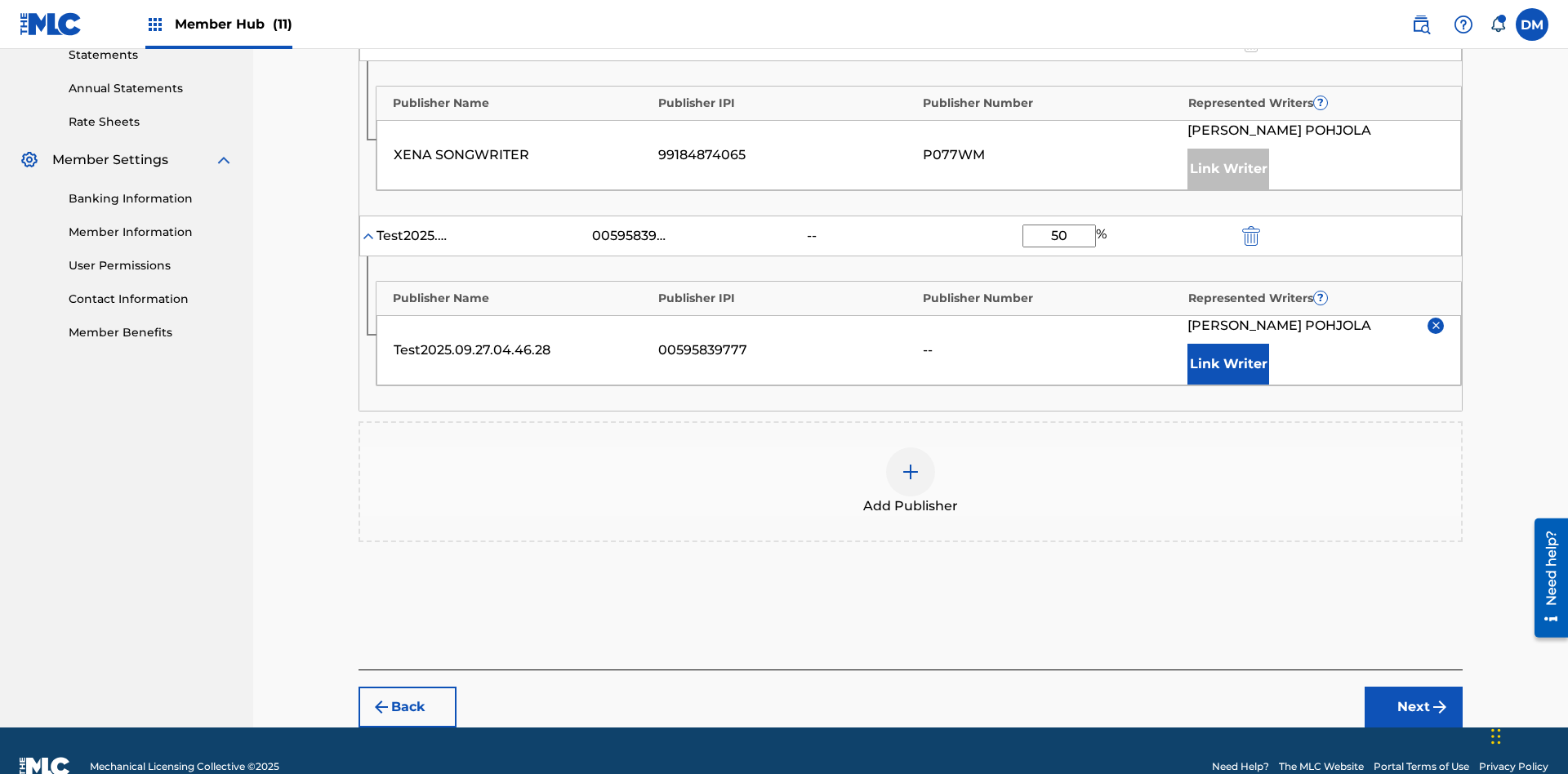
scroll to position [624, 0]
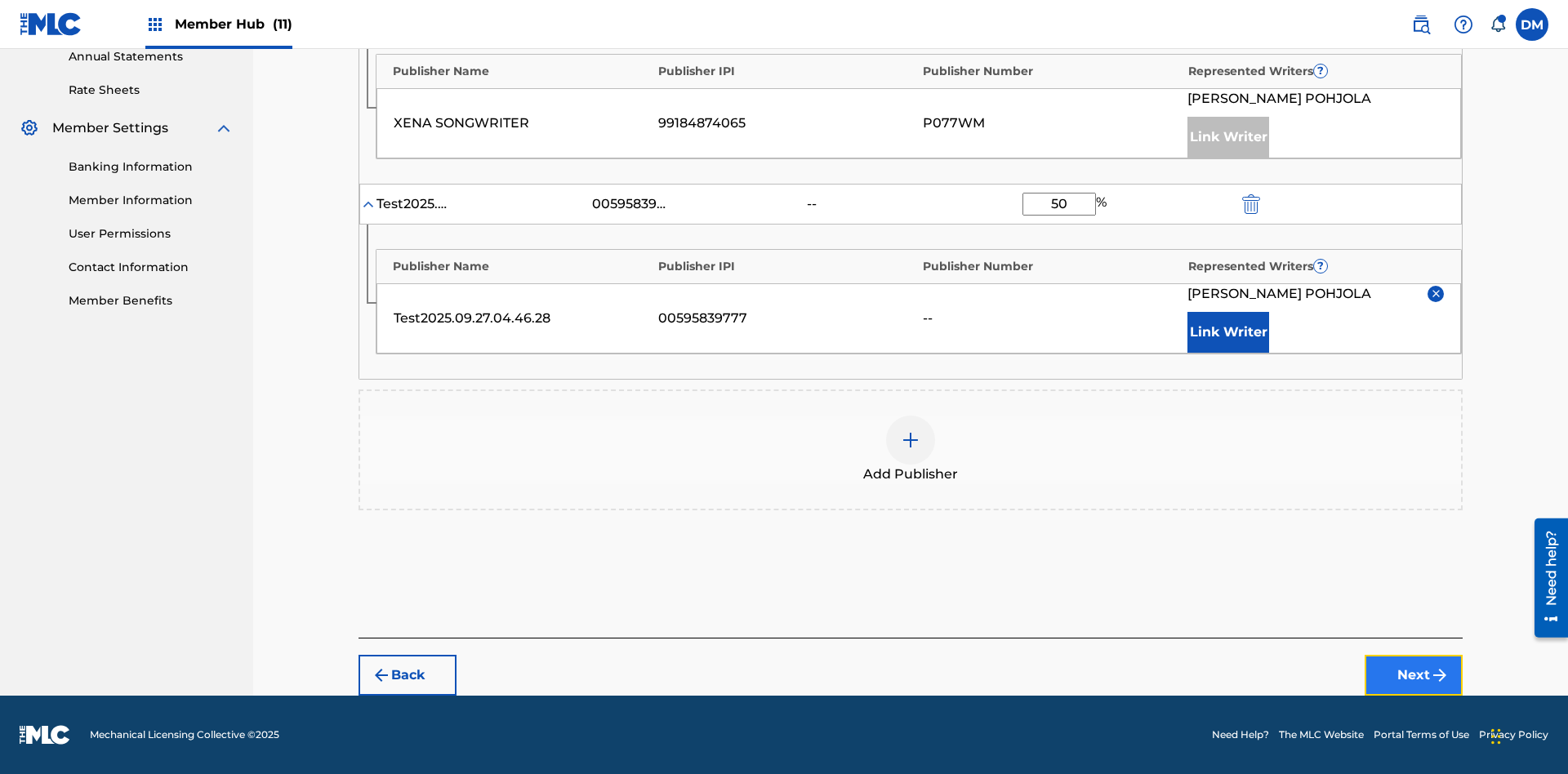
click at [1413, 675] on button "Next" at bounding box center [1413, 675] width 98 height 41
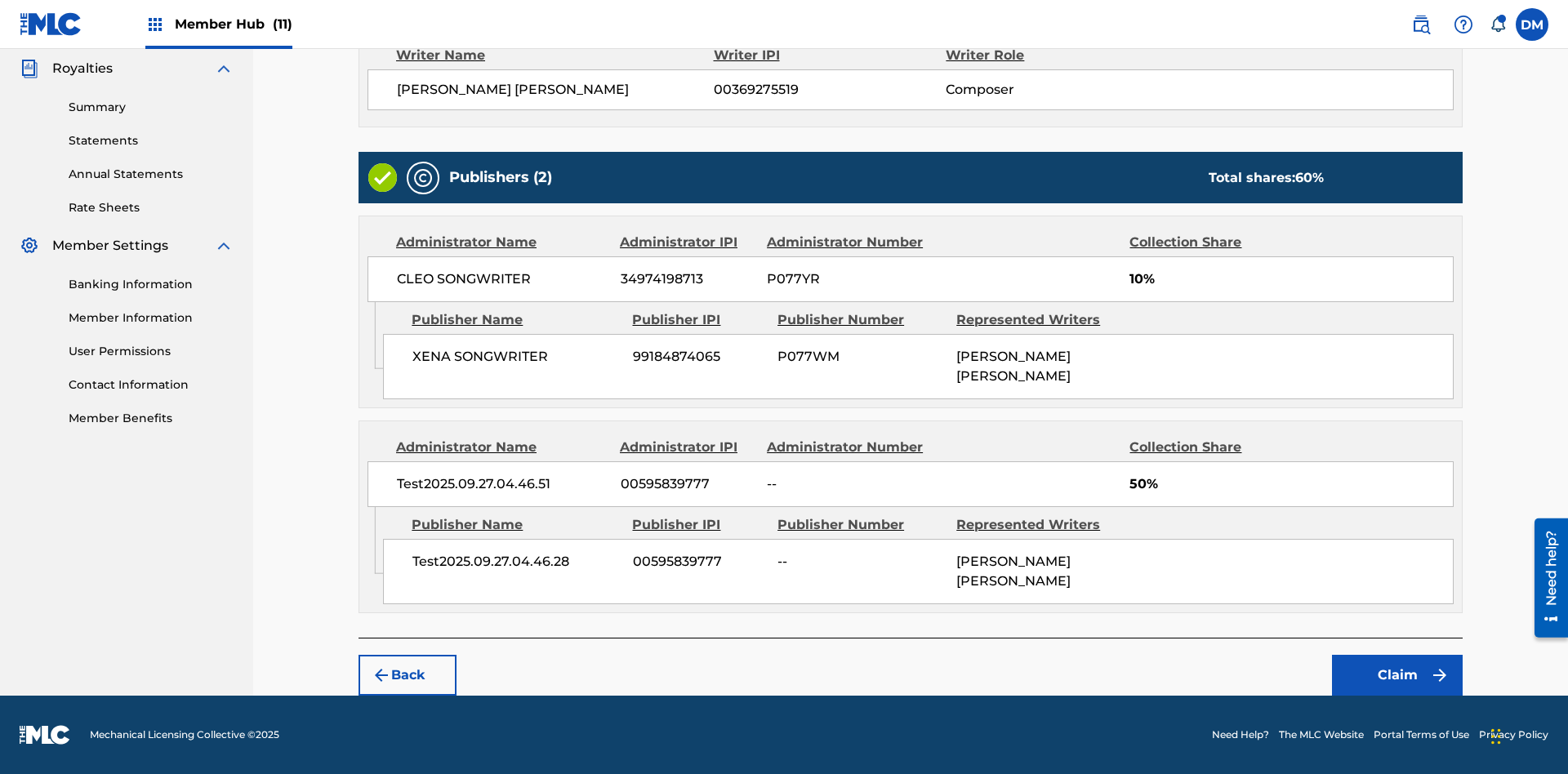
scroll to position [487, 0]
click at [1397, 675] on button "Claim" at bounding box center [1397, 675] width 130 height 41
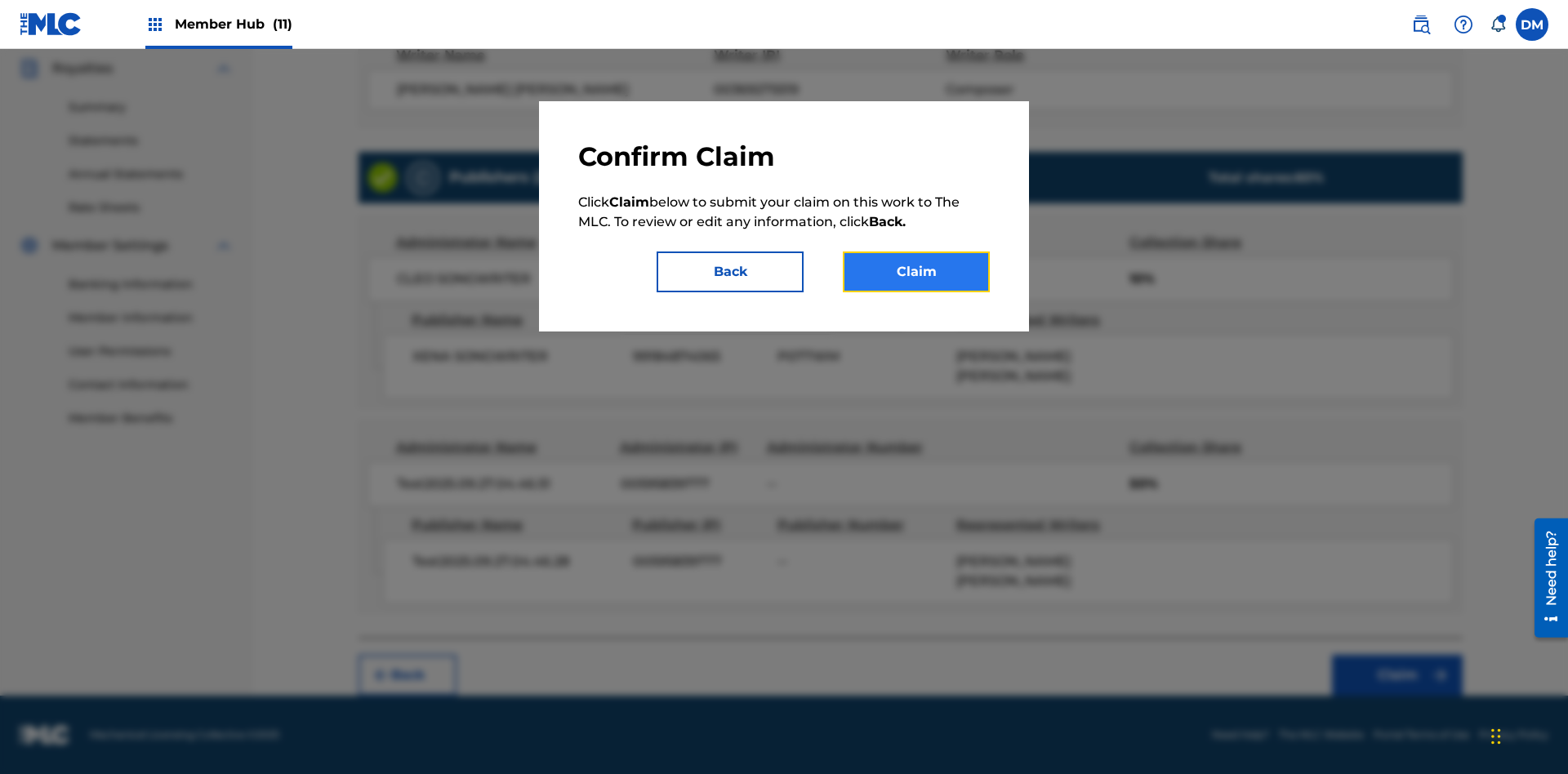
click at [916, 272] on button "Claim" at bounding box center [916, 272] width 147 height 41
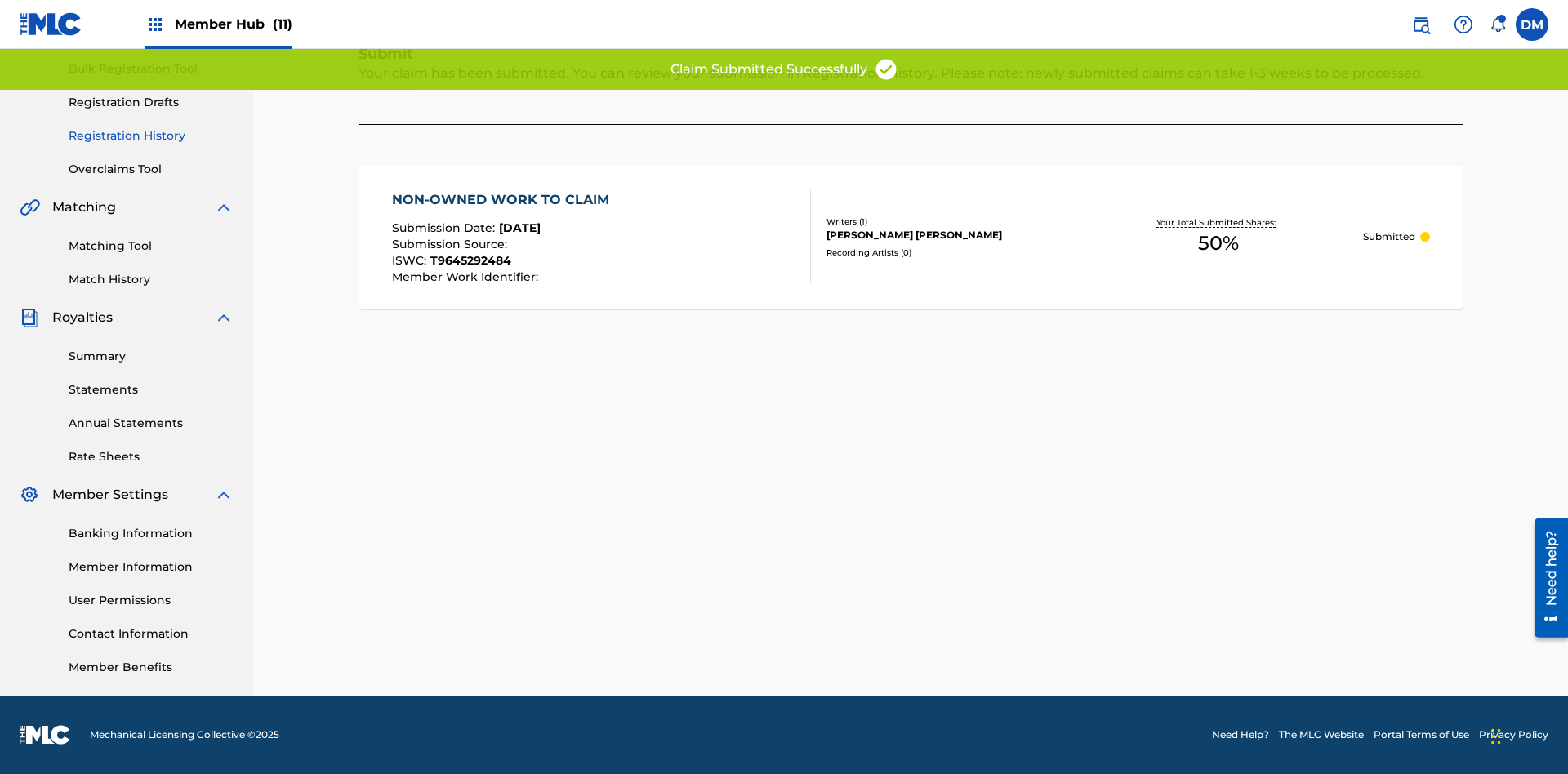
click at [151, 136] on link "Registration History" at bounding box center [150, 136] width 165 height 17
